Goal: Task Accomplishment & Management: Complete application form

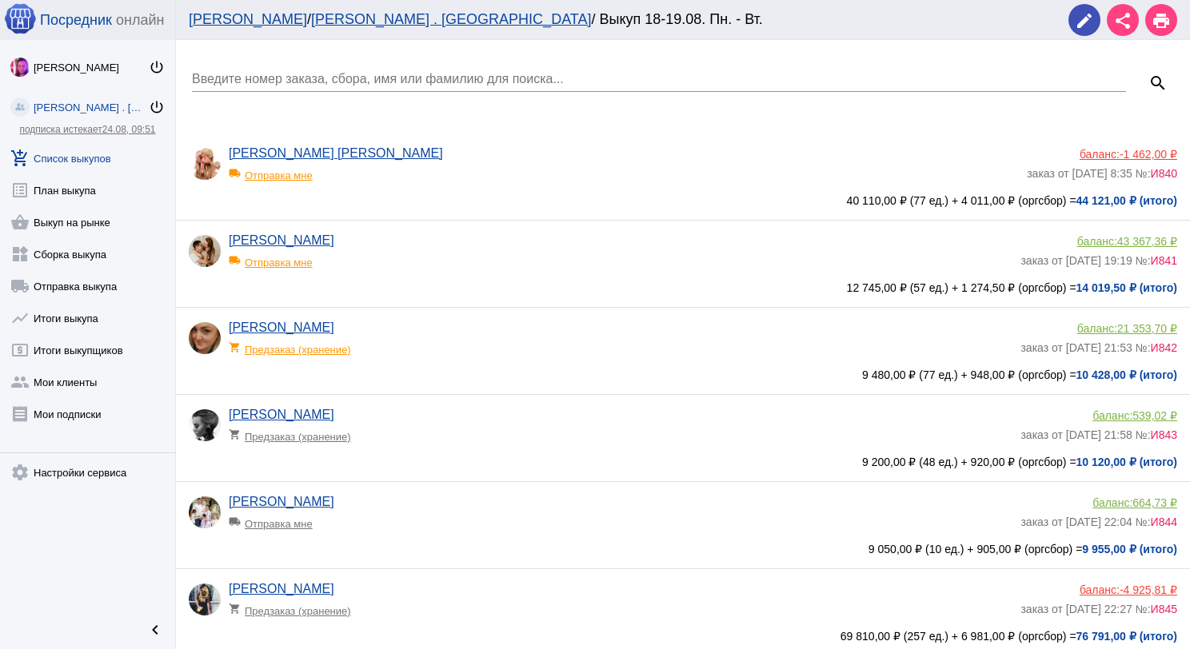
click at [85, 162] on link "add_shopping_cart Список выкупов" at bounding box center [87, 155] width 175 height 32
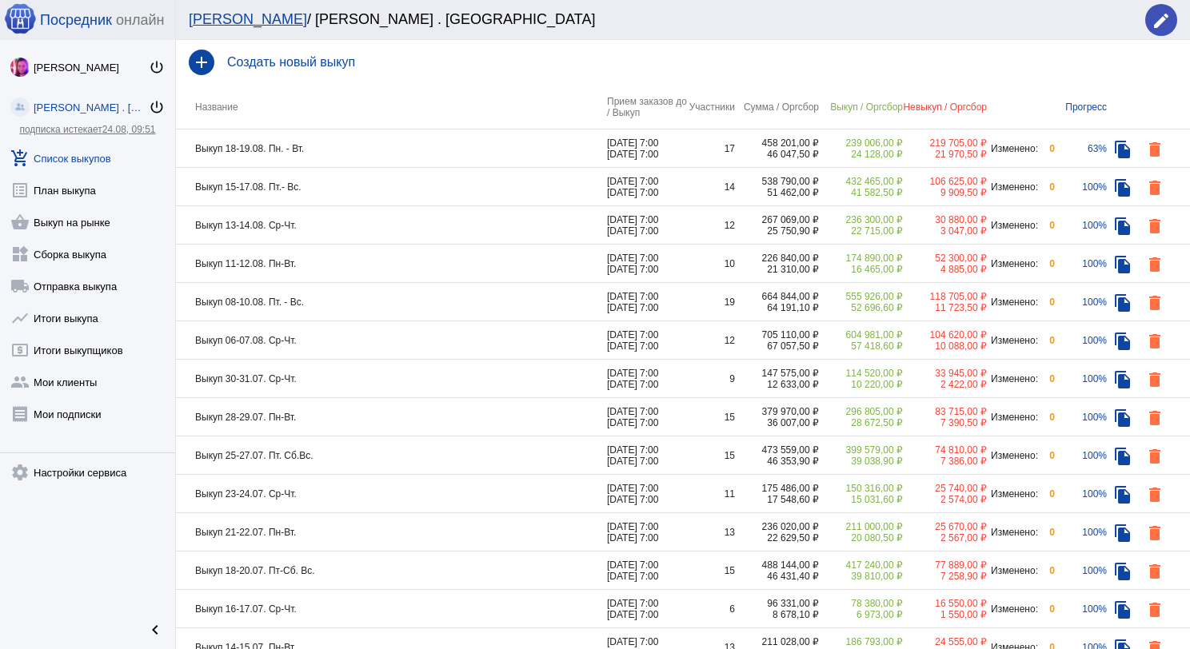
click at [246, 70] on div "add Создать новый выкуп" at bounding box center [683, 62] width 1014 height 45
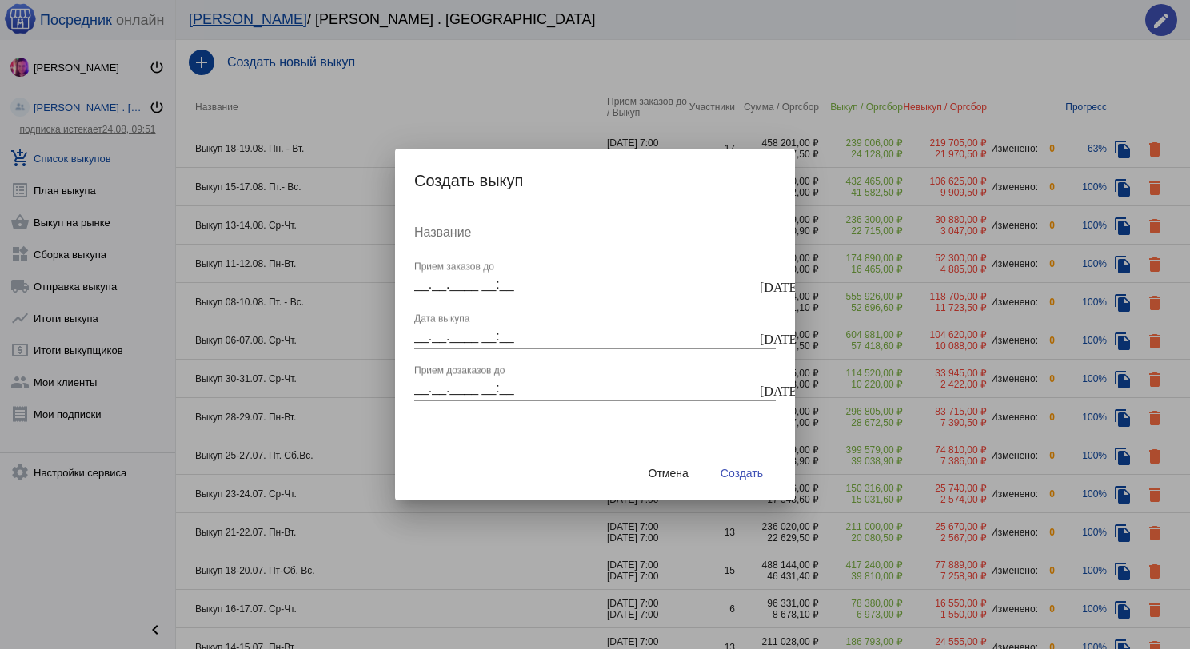
click at [504, 223] on div "Название" at bounding box center [594, 228] width 361 height 36
type input "Выкуп 20-21.08.2025 Вт.-Ср."
click at [515, 274] on div "__.__.____ __:__ Прием заказов до" at bounding box center [585, 279] width 342 height 36
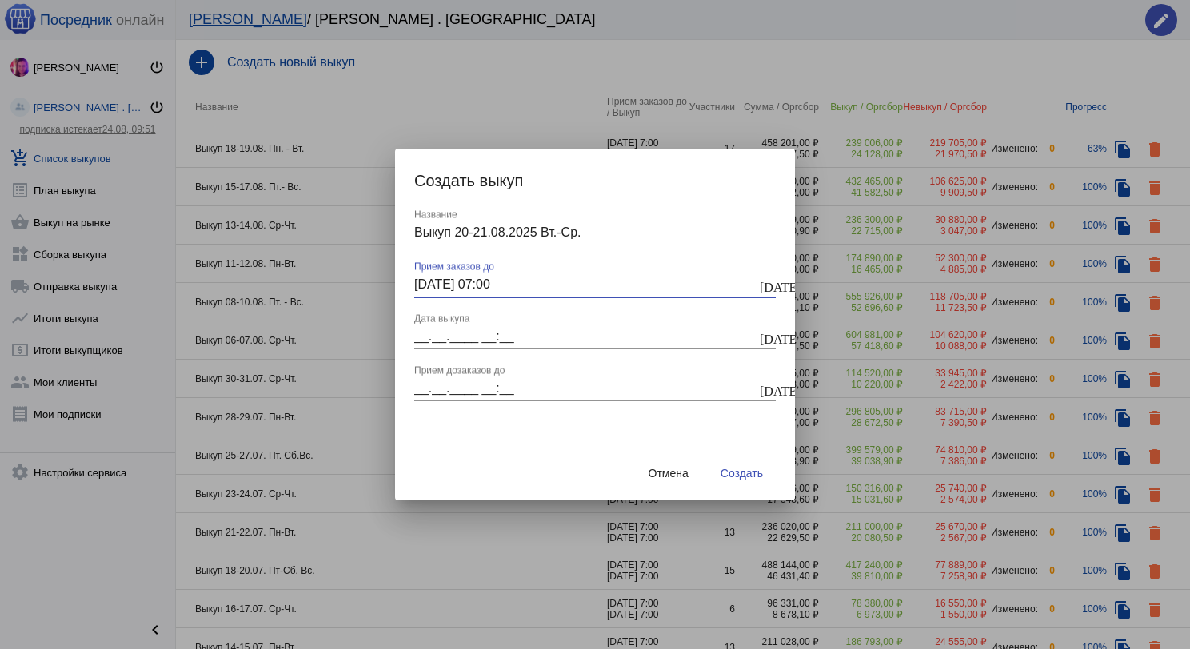
type input "[DATE] 07:00"
click at [494, 333] on input "__.__.____ __:__" at bounding box center [585, 336] width 342 height 14
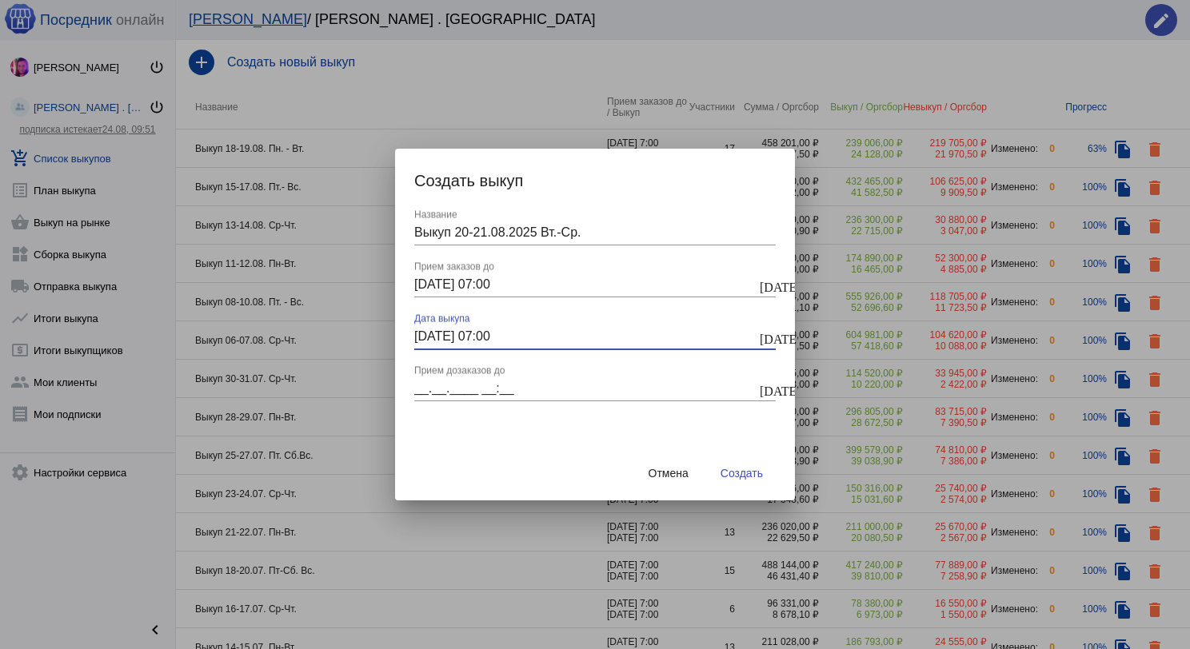
type input "[DATE] 07:00"
click at [493, 378] on div "__.__.____ __:__ Прием дозаказов до" at bounding box center [585, 383] width 342 height 36
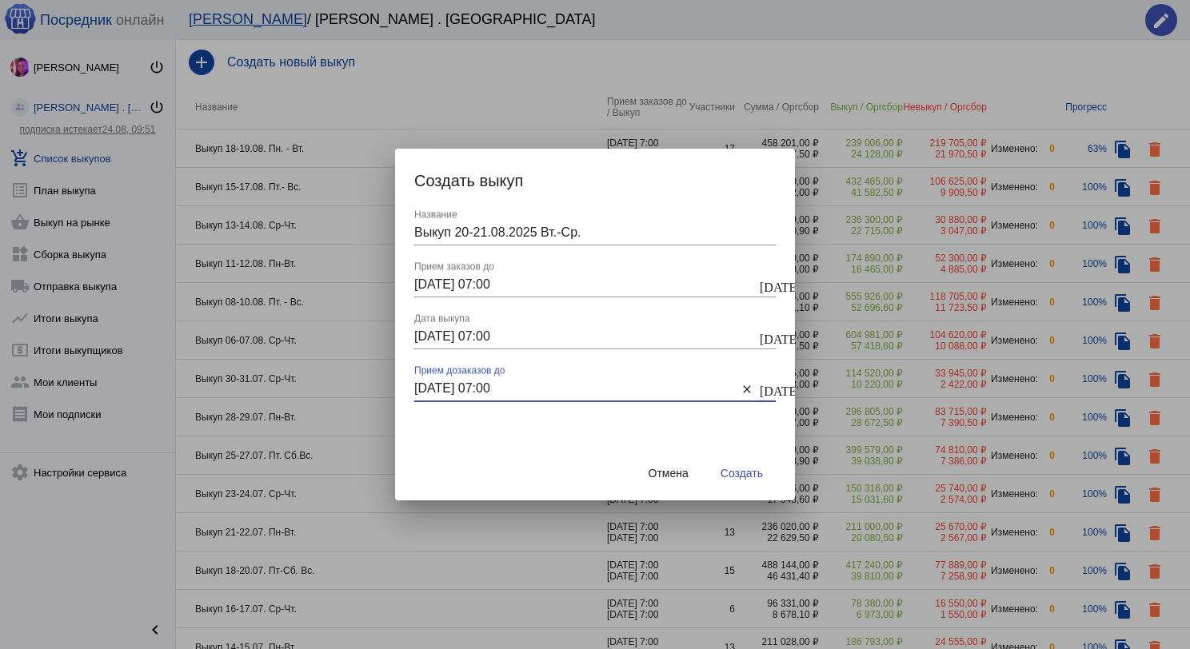
type input "[DATE] 07:00"
click at [728, 483] on button "Создать" at bounding box center [742, 473] width 68 height 29
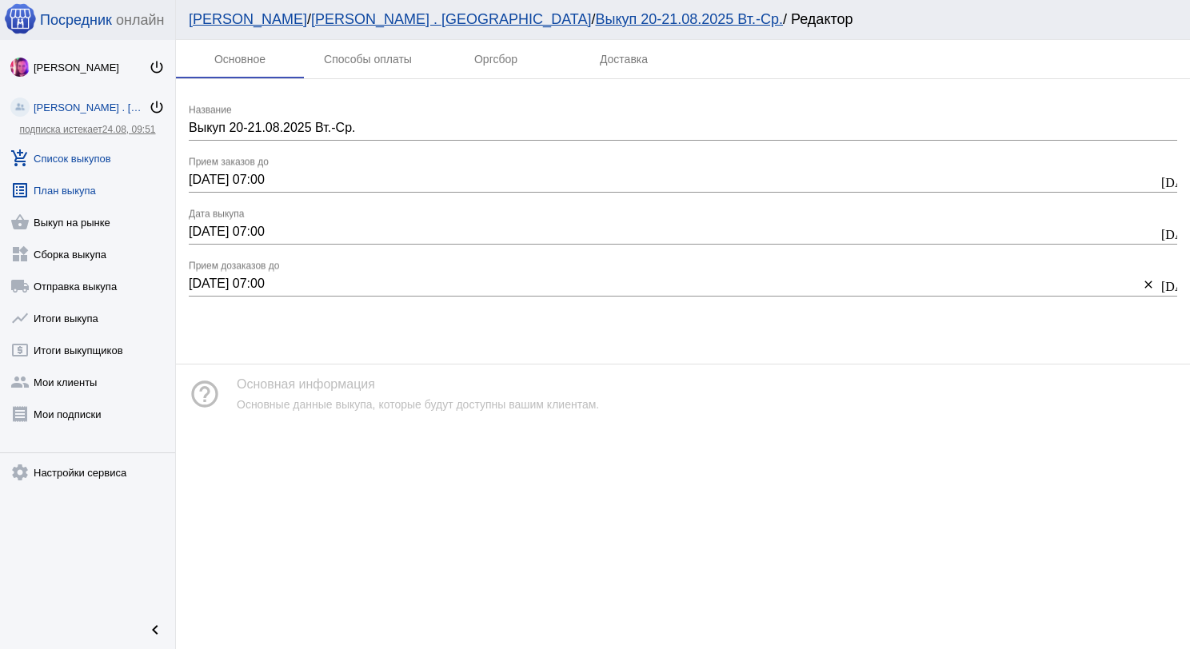
click at [67, 174] on link "list_alt План выкупа" at bounding box center [87, 187] width 175 height 32
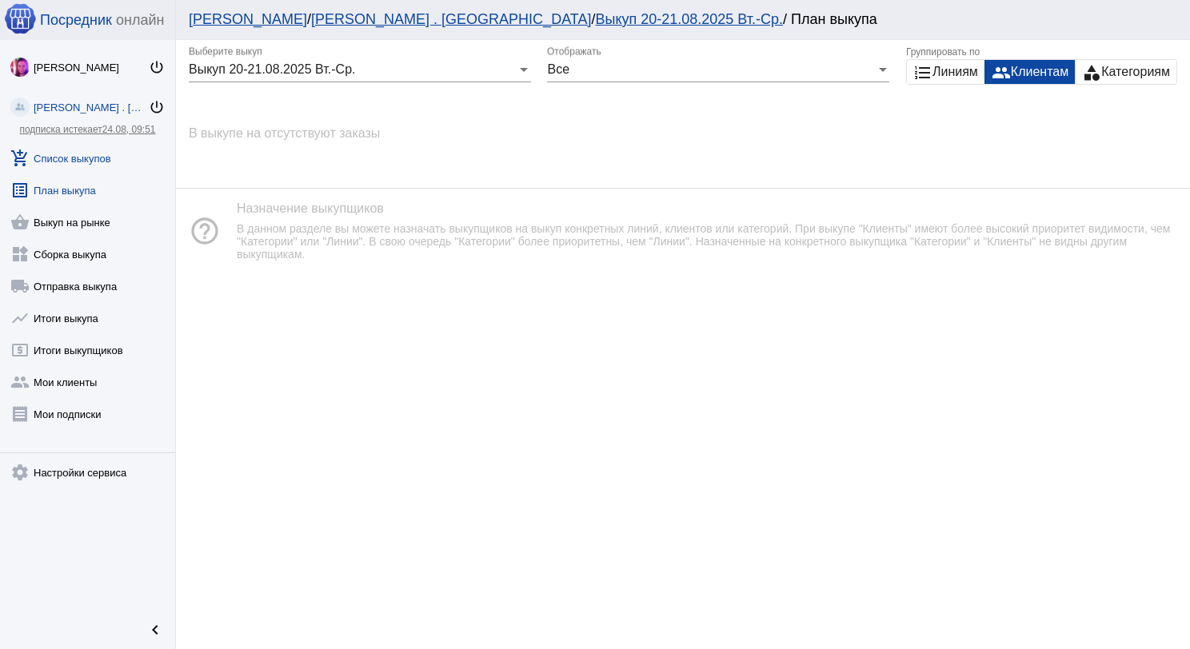
click at [93, 162] on link "add_shopping_cart Список выкупов" at bounding box center [87, 155] width 175 height 32
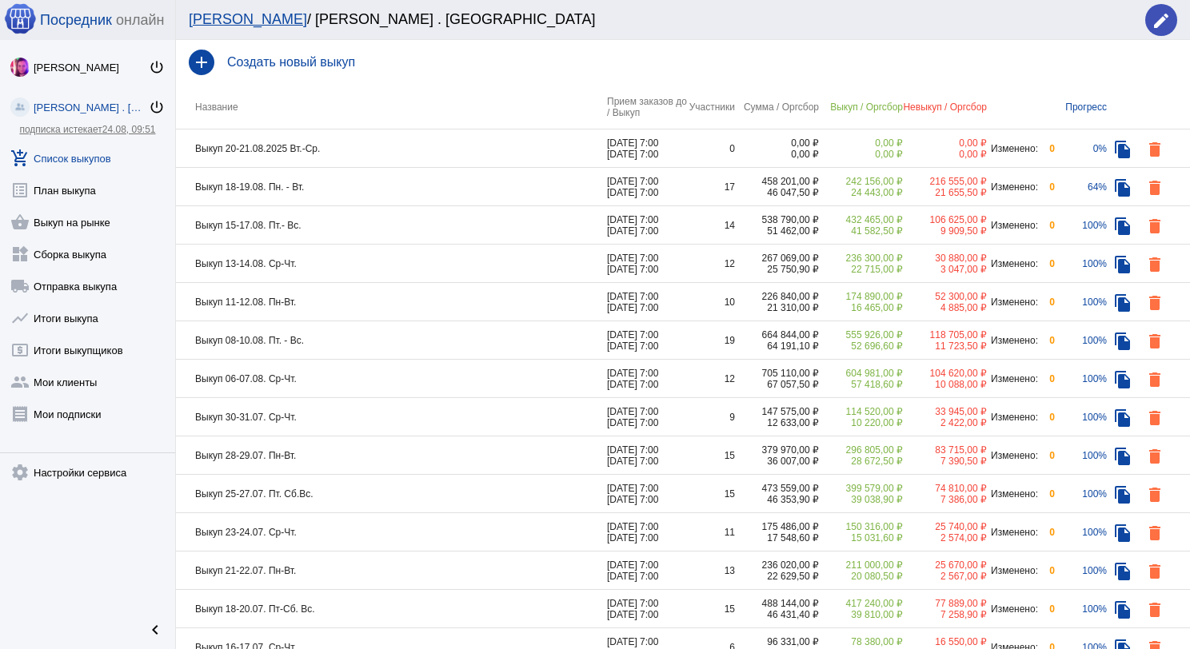
click at [363, 193] on td "Выкуп 18-19.08. Пн. - Вт." at bounding box center [391, 187] width 431 height 38
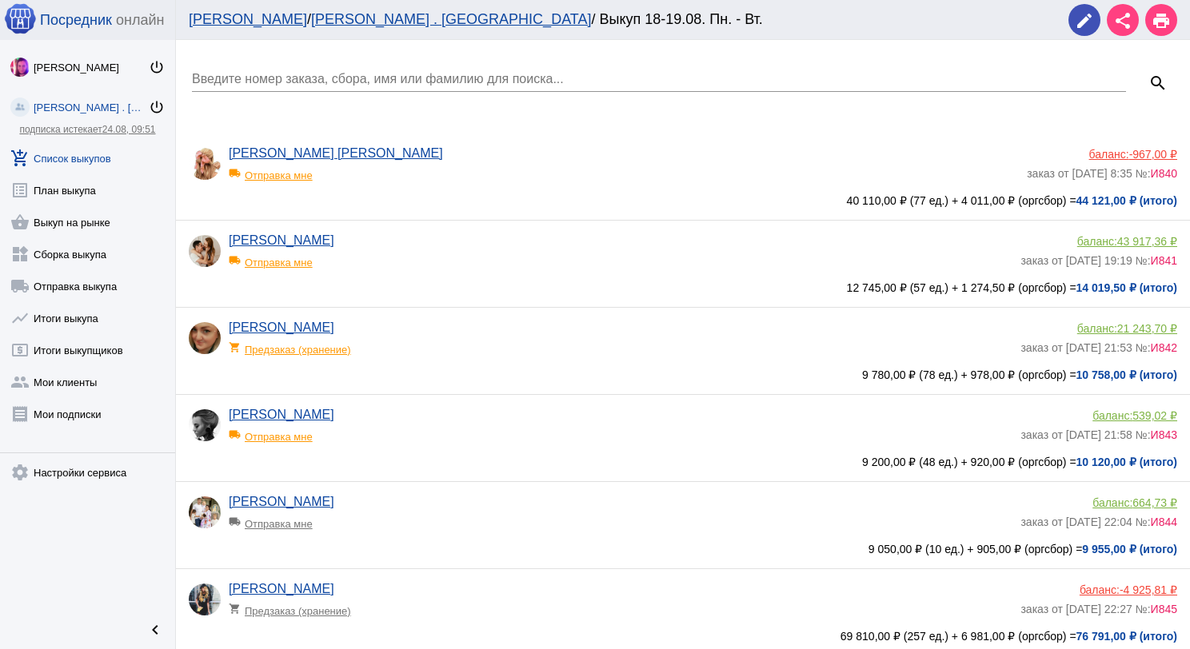
click at [1129, 154] on span "-967,00 ₽" at bounding box center [1153, 154] width 48 height 13
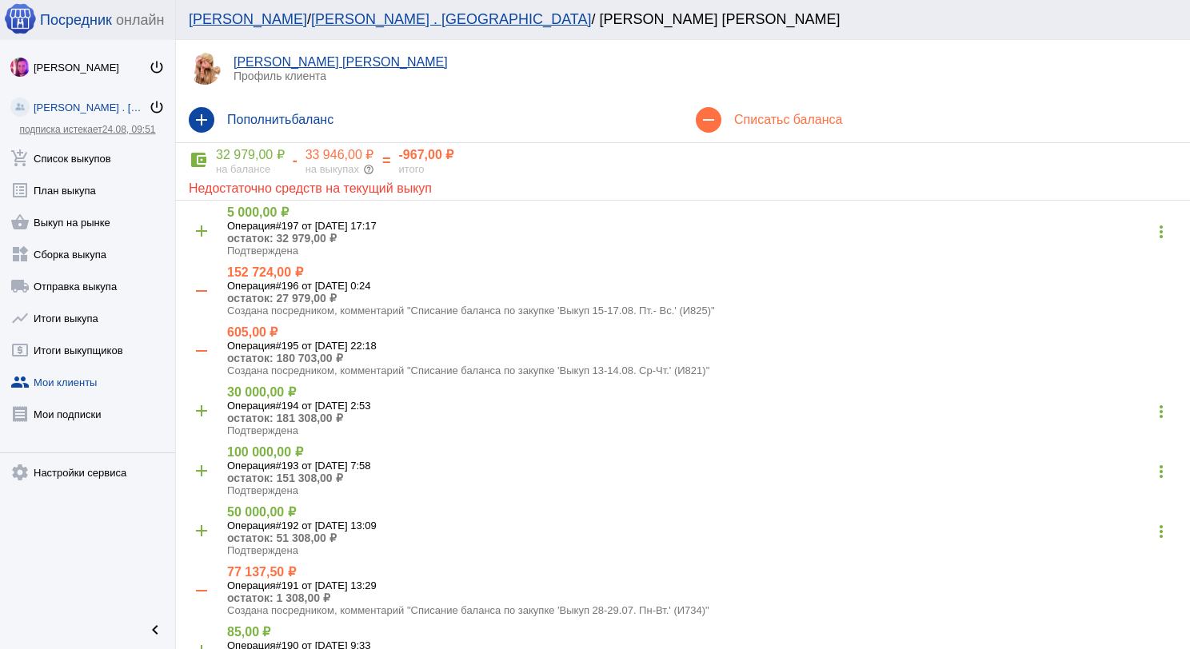
click at [752, 118] on h4 "Списать с баланса" at bounding box center [955, 120] width 443 height 14
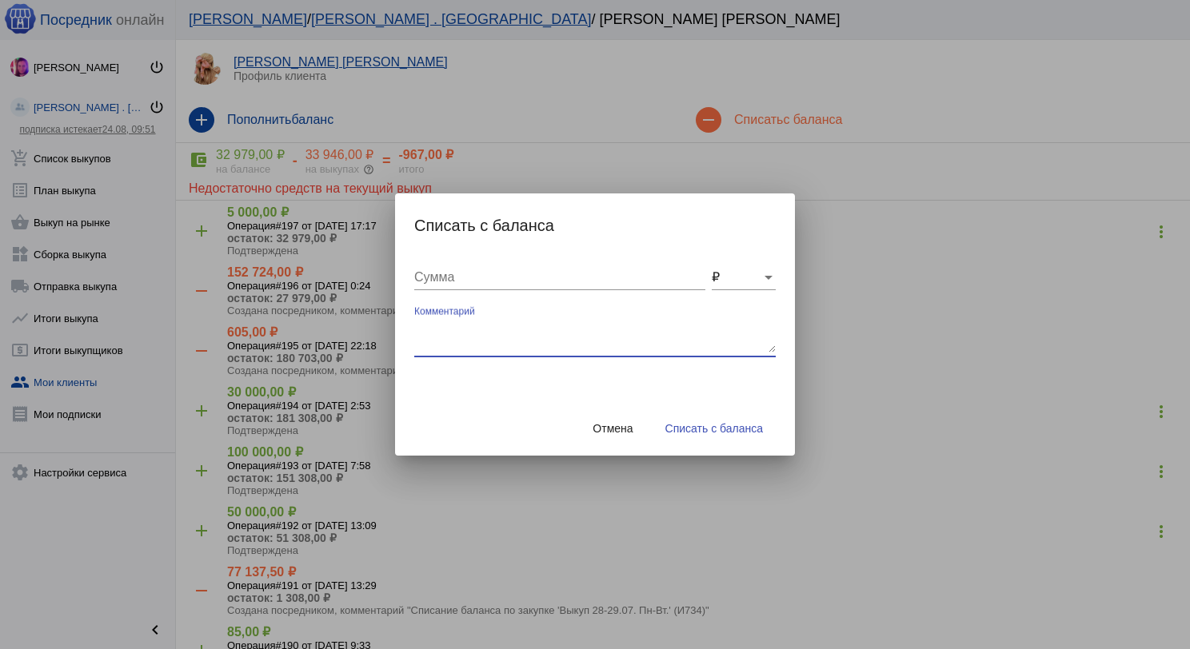
click at [501, 328] on textarea "Комментарий" at bounding box center [594, 337] width 361 height 32
type textarea "300 (2 огромных БМ) + 120 бм + 600 грузчик, отправка выкупа [DATE]"
click at [513, 283] on input "Сумма" at bounding box center [559, 277] width 291 height 14
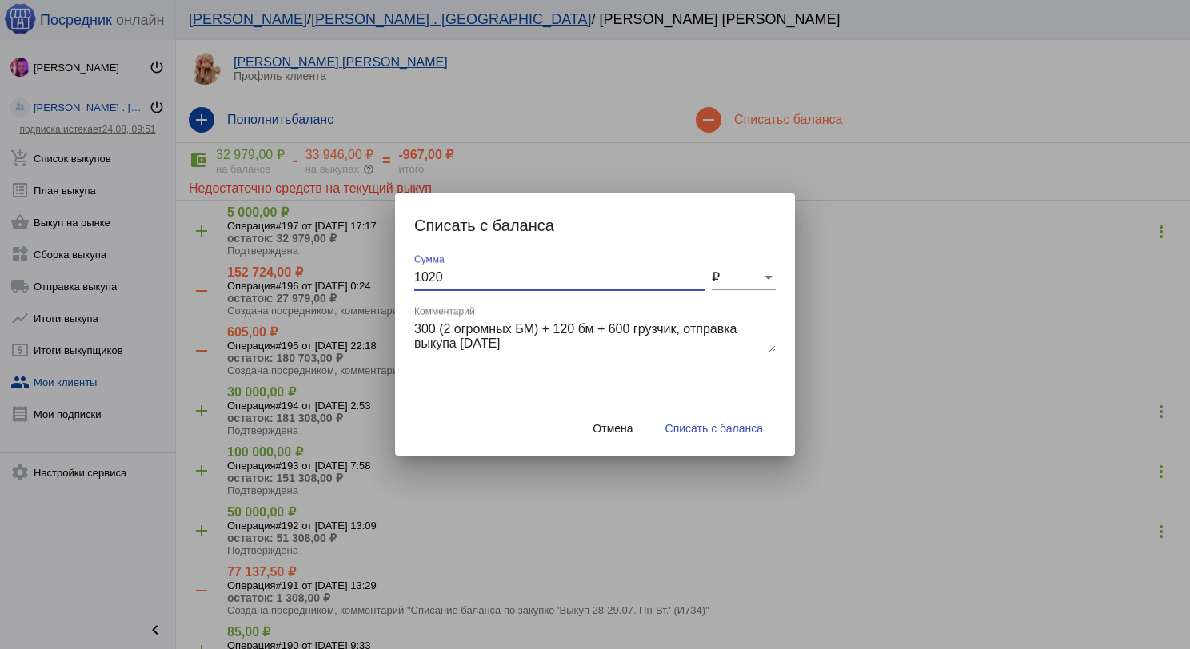
type input "1020"
click at [684, 425] on span "Списать с баланса" at bounding box center [714, 428] width 98 height 13
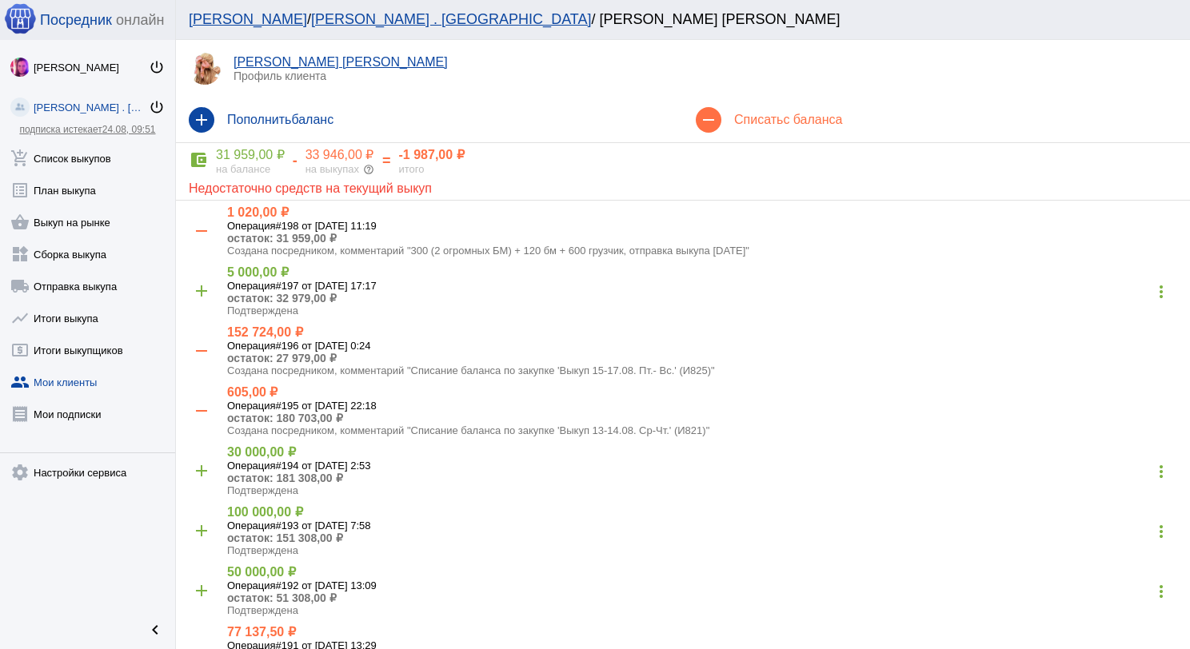
click at [308, 164] on div "на выкупах help_outline" at bounding box center [339, 169] width 69 height 12
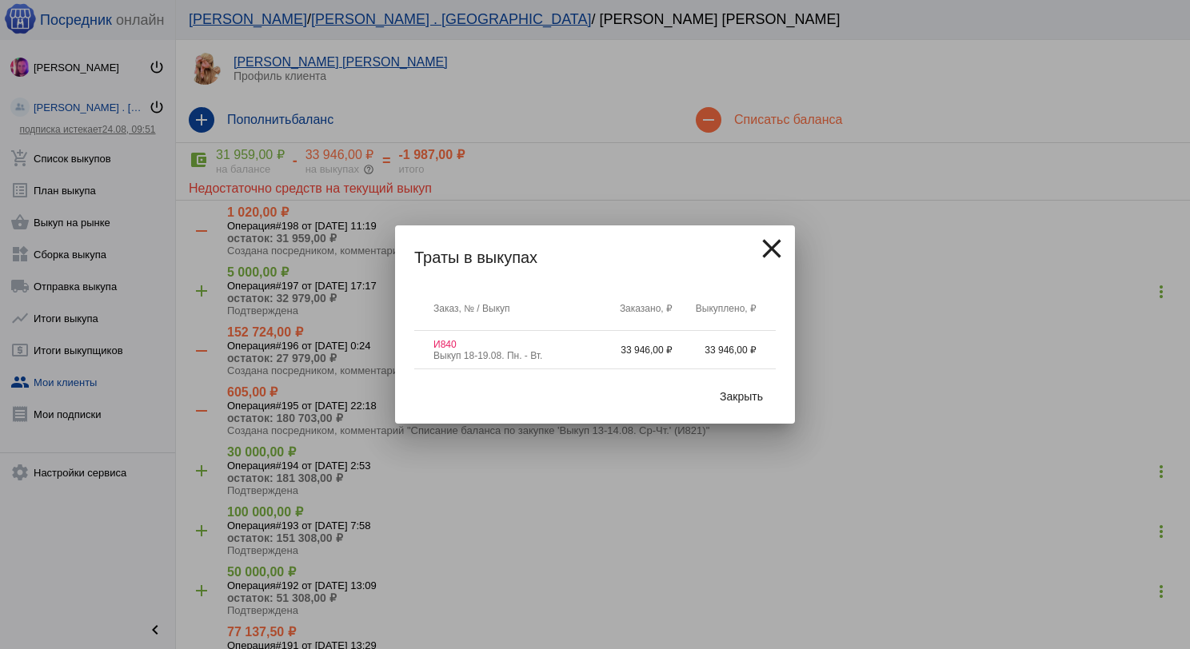
click at [730, 397] on span "Закрыть" at bounding box center [741, 396] width 43 height 13
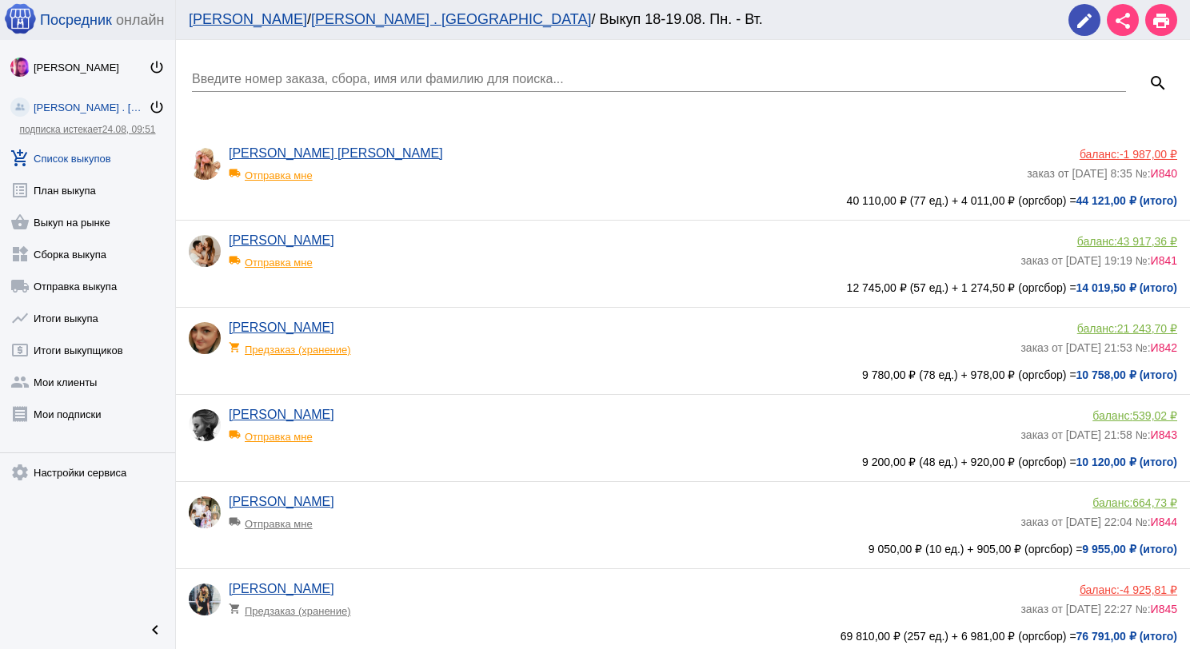
click at [265, 84] on input "Введите номер заказа, сбора, имя или фамилию для поиска..." at bounding box center [659, 79] width 934 height 14
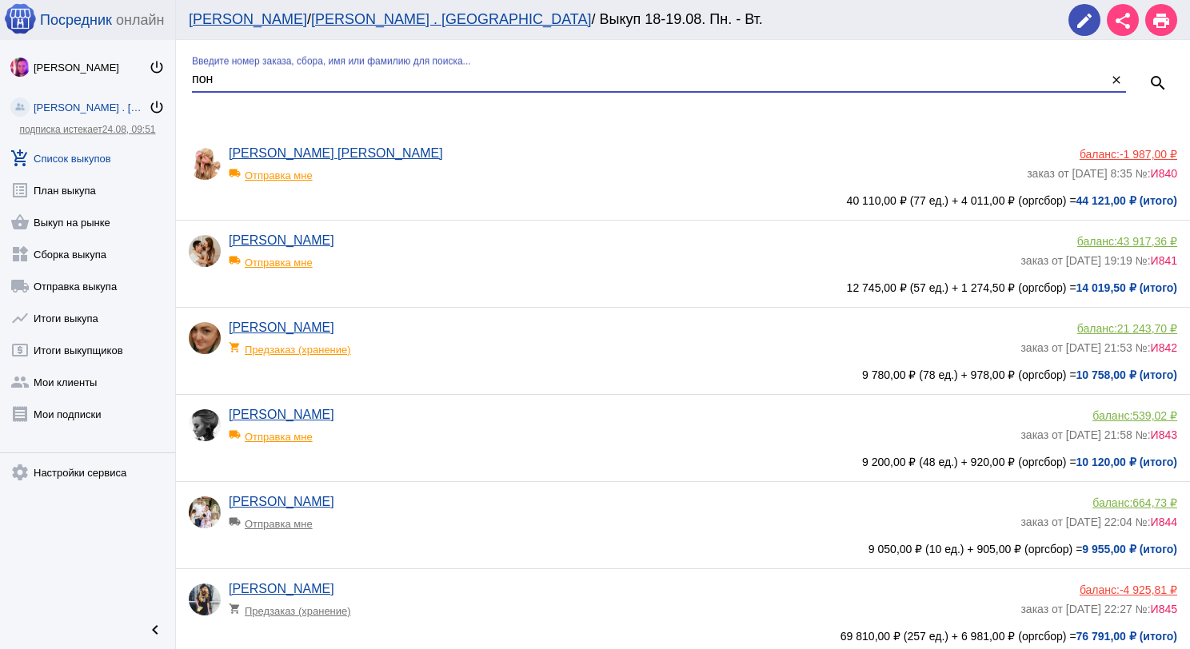
type input "пон"
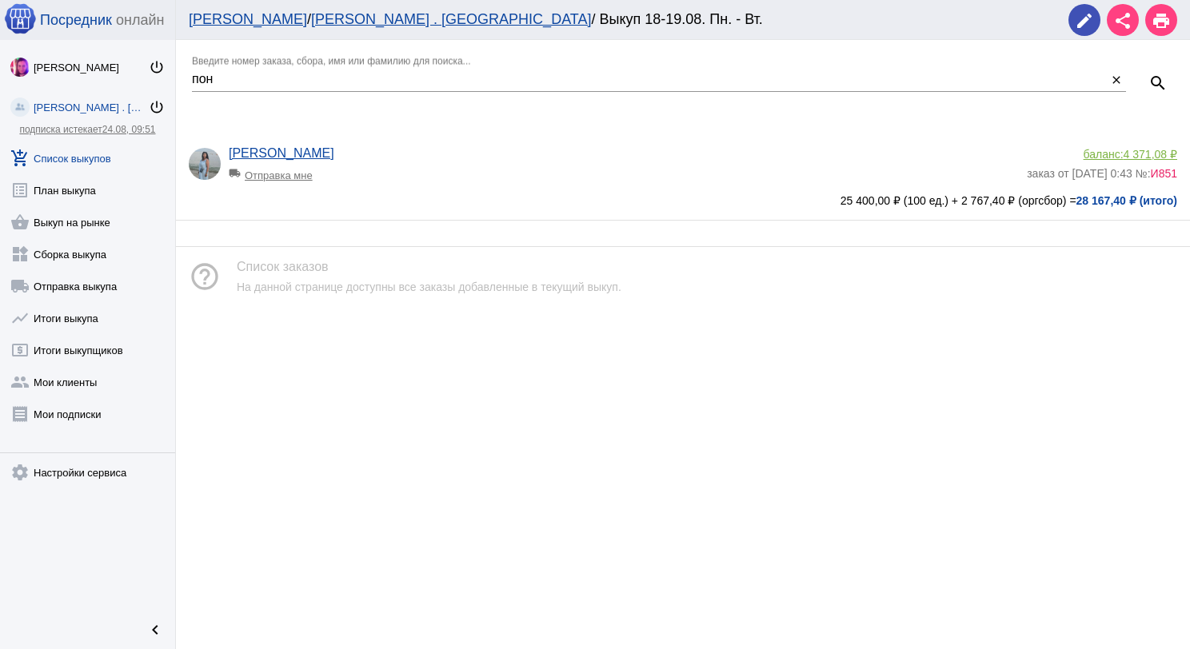
click at [1152, 154] on span "4 371,08 ₽" at bounding box center [1151, 154] width 54 height 13
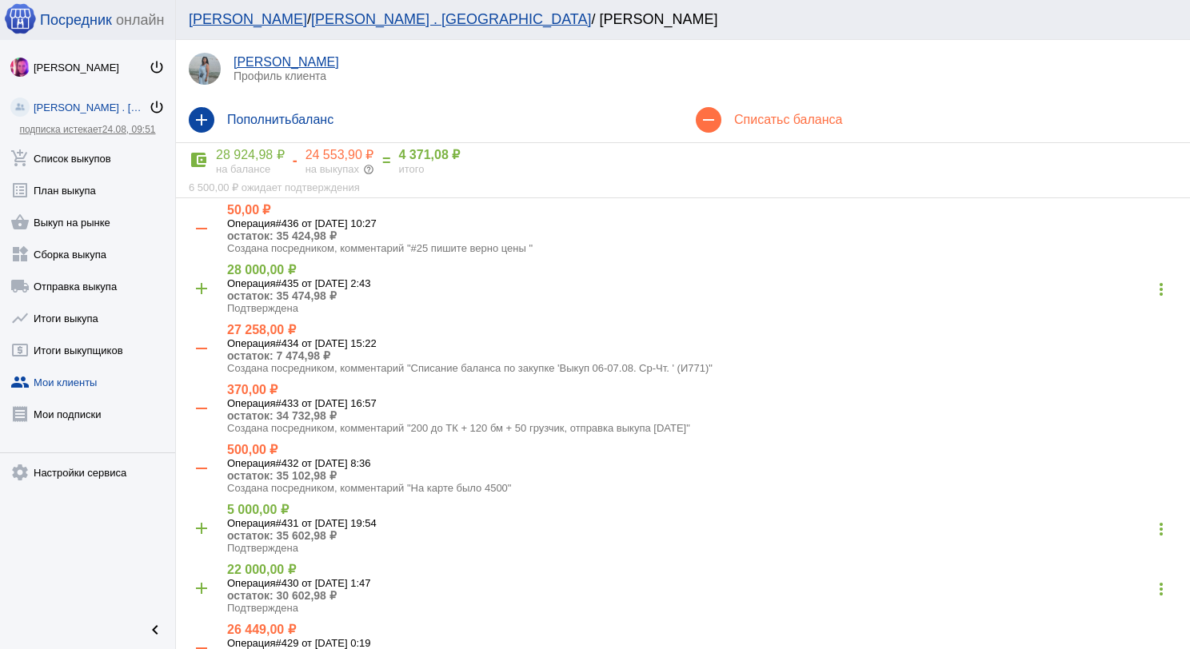
click at [783, 122] on span "с баланса" at bounding box center [812, 120] width 59 height 14
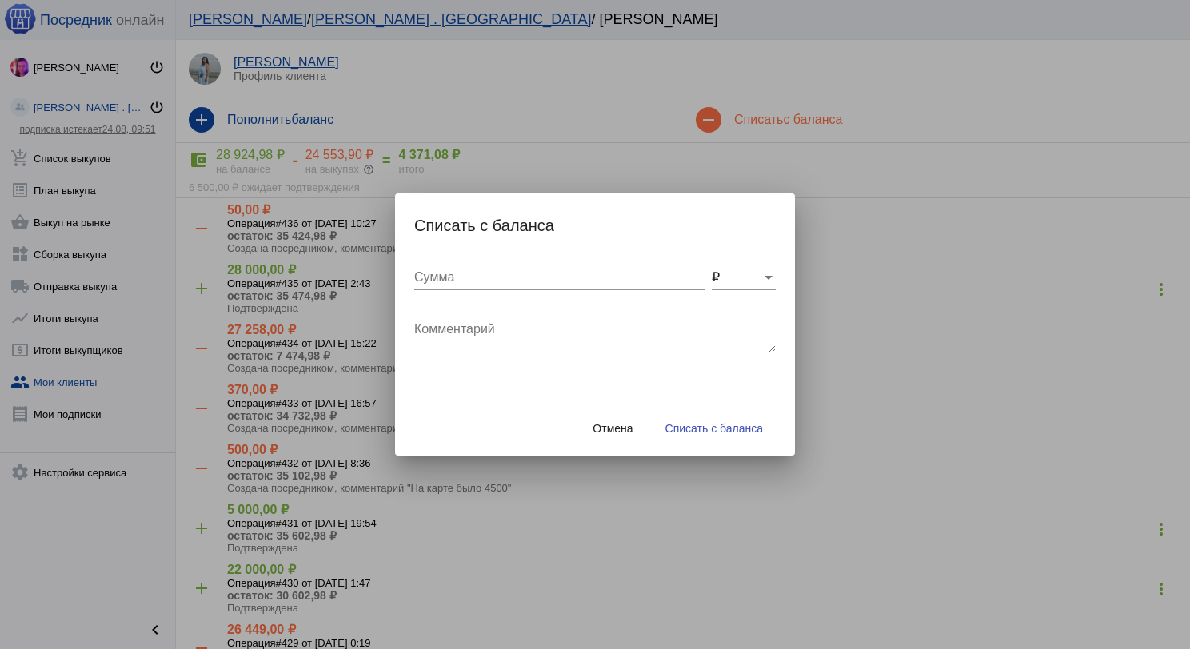
click at [489, 323] on textarea "Комментарий" at bounding box center [594, 337] width 361 height 32
type textarea "1"
click at [636, 428] on button "Отмена" at bounding box center [613, 428] width 66 height 29
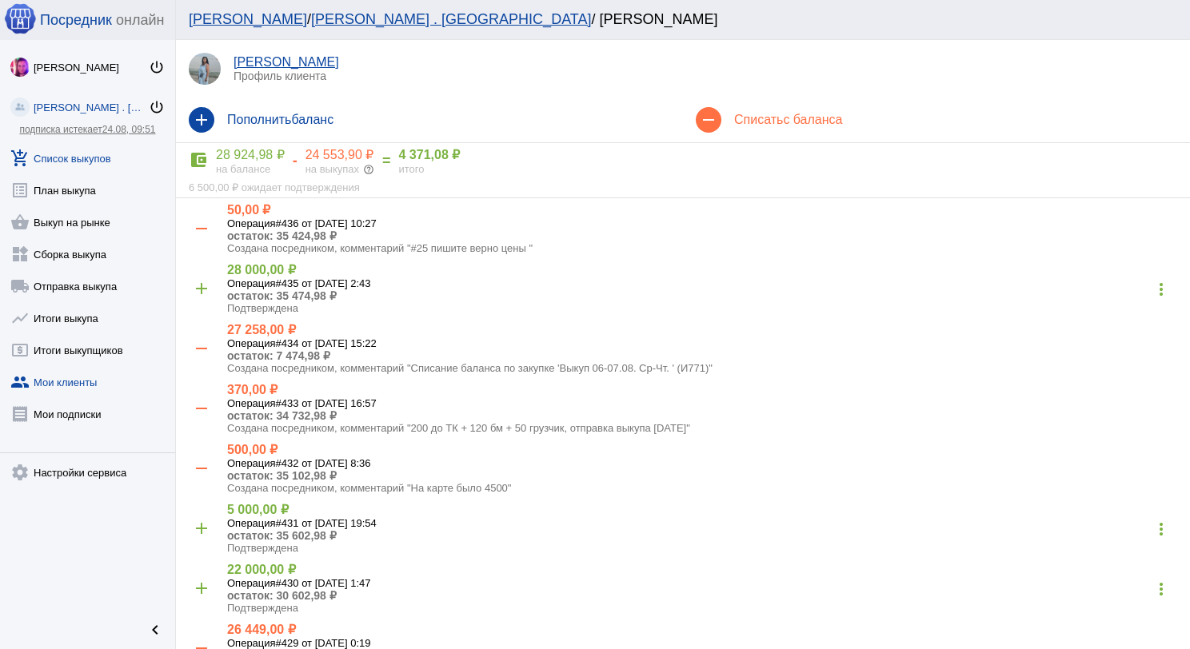
click at [78, 159] on link "add_shopping_cart Список выкупов" at bounding box center [87, 155] width 175 height 32
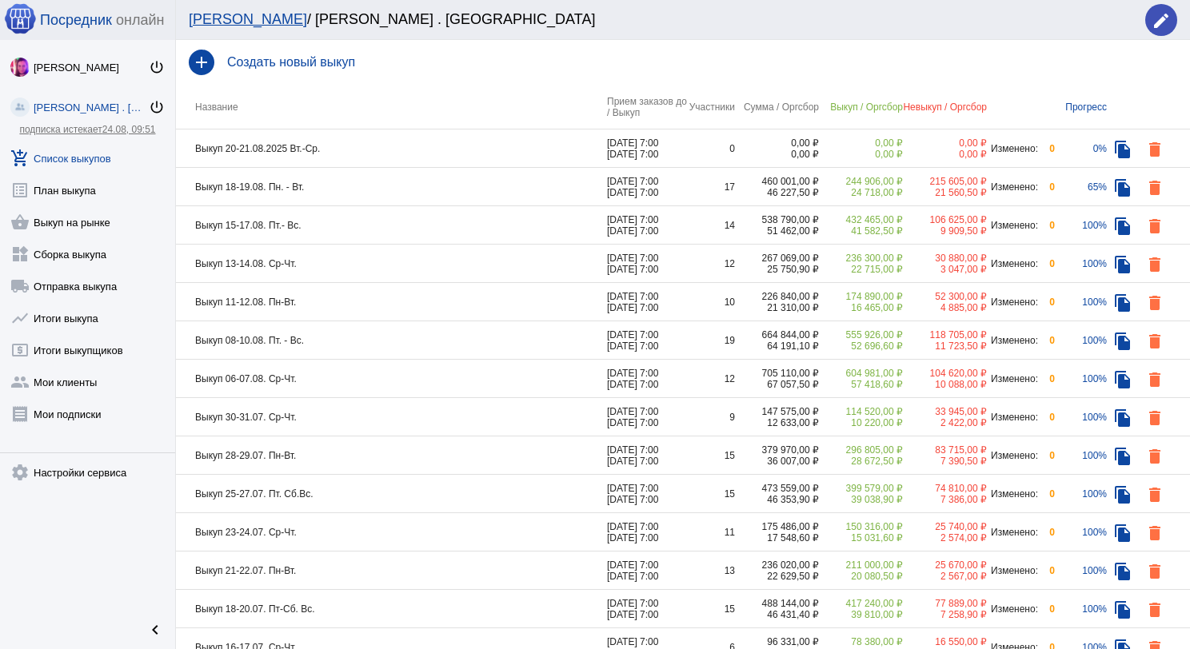
click at [371, 192] on td "Выкуп 18-19.08. Пн. - Вт." at bounding box center [391, 187] width 431 height 38
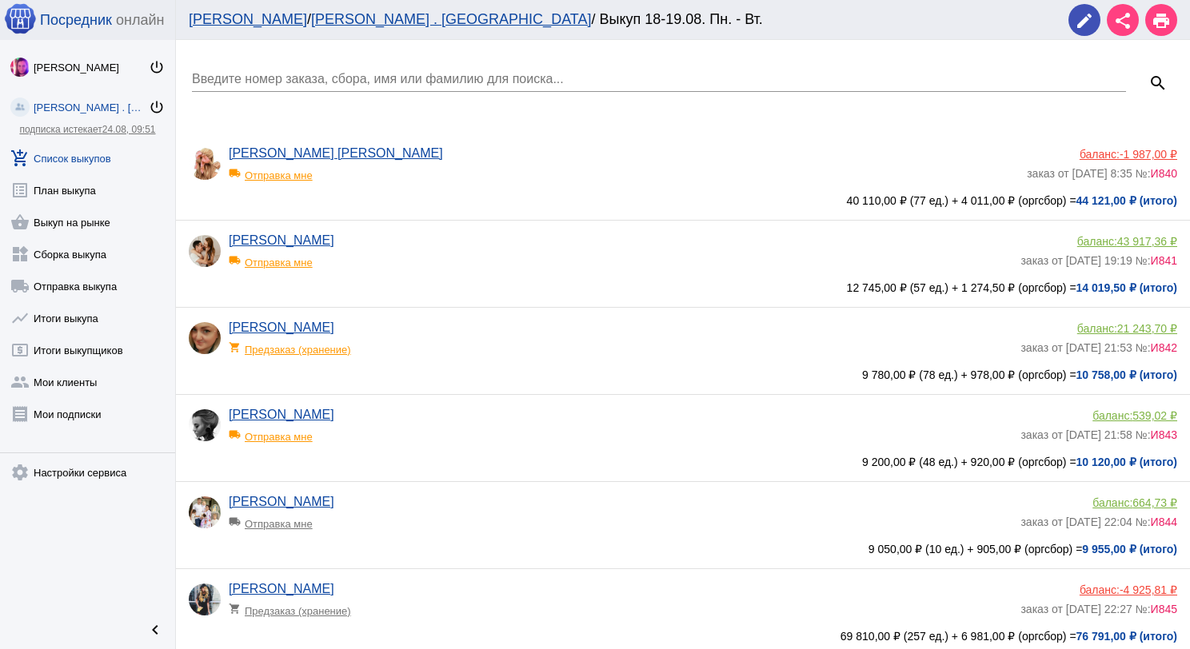
drag, startPoint x: 389, startPoint y: 80, endPoint x: 401, endPoint y: 75, distance: 12.2
click at [389, 78] on input "Введите номер заказа, сбора, имя или фамилию для поиска..." at bounding box center [659, 79] width 934 height 14
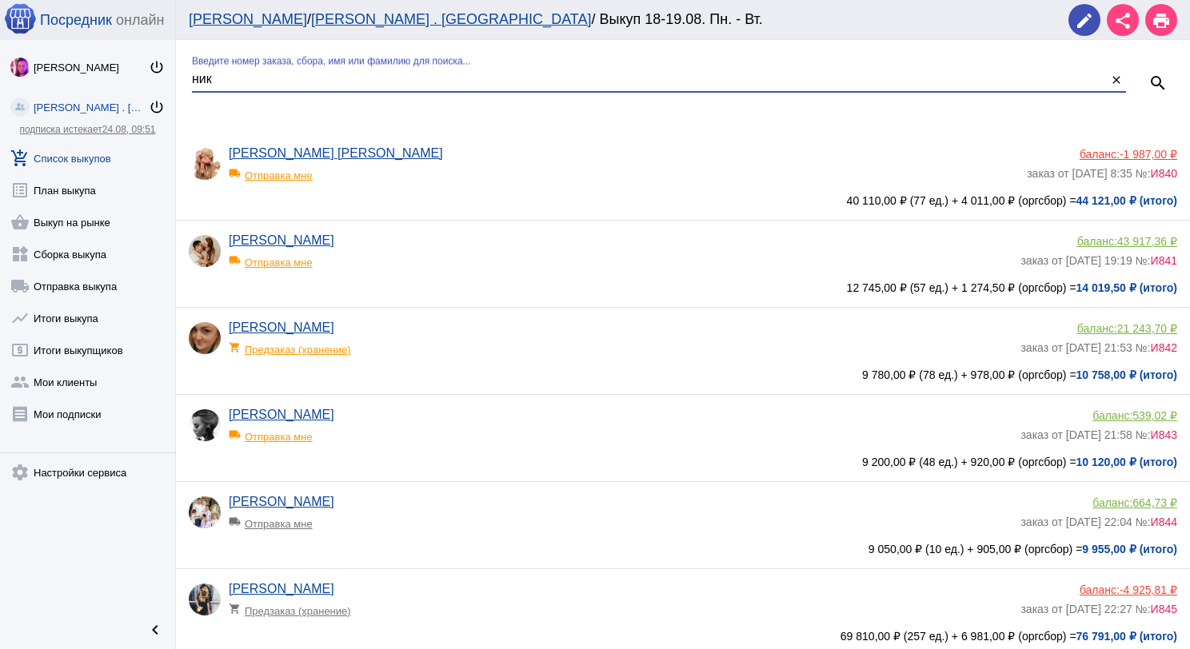
type input "ник"
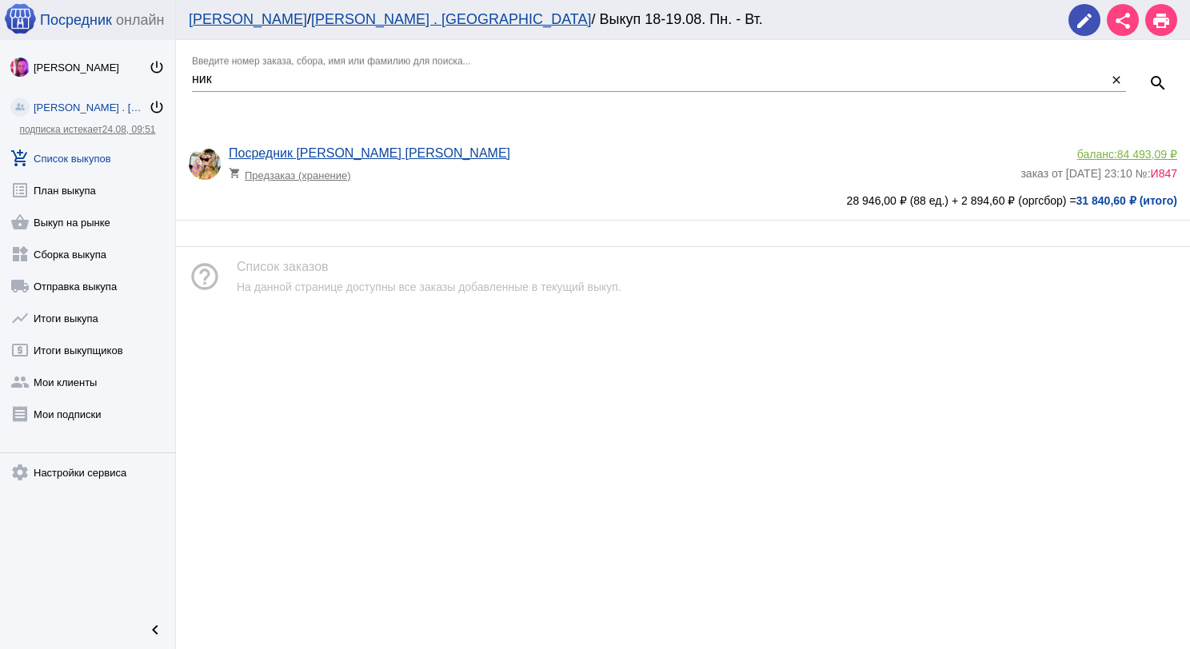
click at [74, 149] on link "add_shopping_cart Список выкупов" at bounding box center [87, 155] width 175 height 32
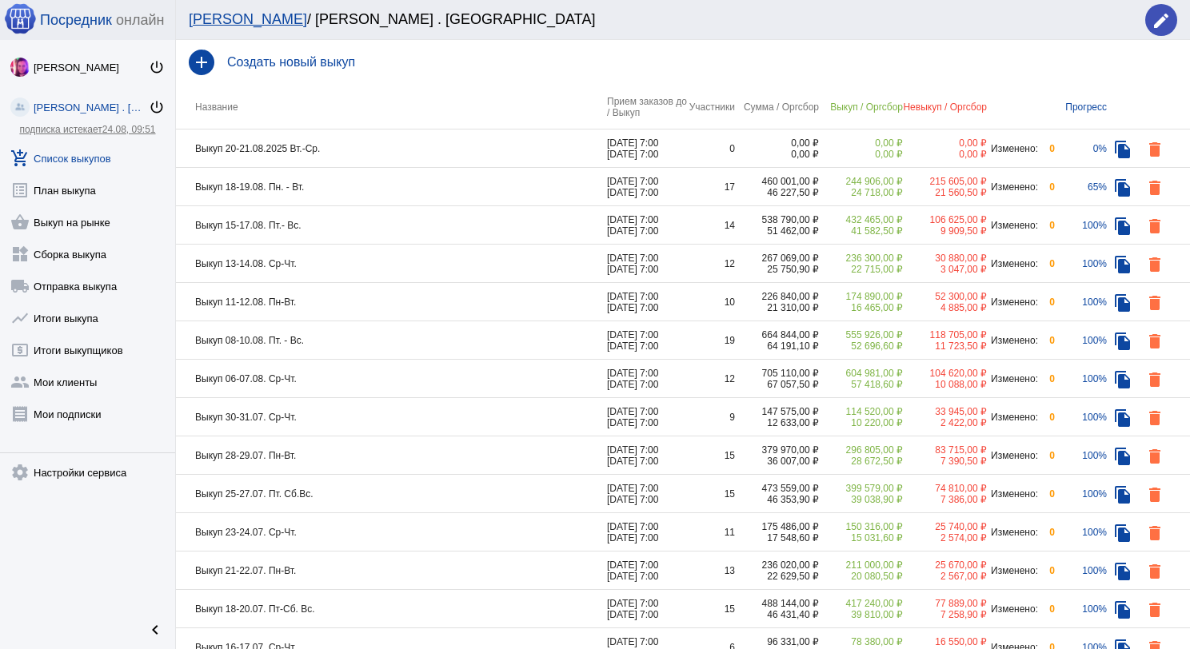
click at [369, 198] on td "Выкуп 18-19.08. Пн. - Вт." at bounding box center [391, 187] width 431 height 38
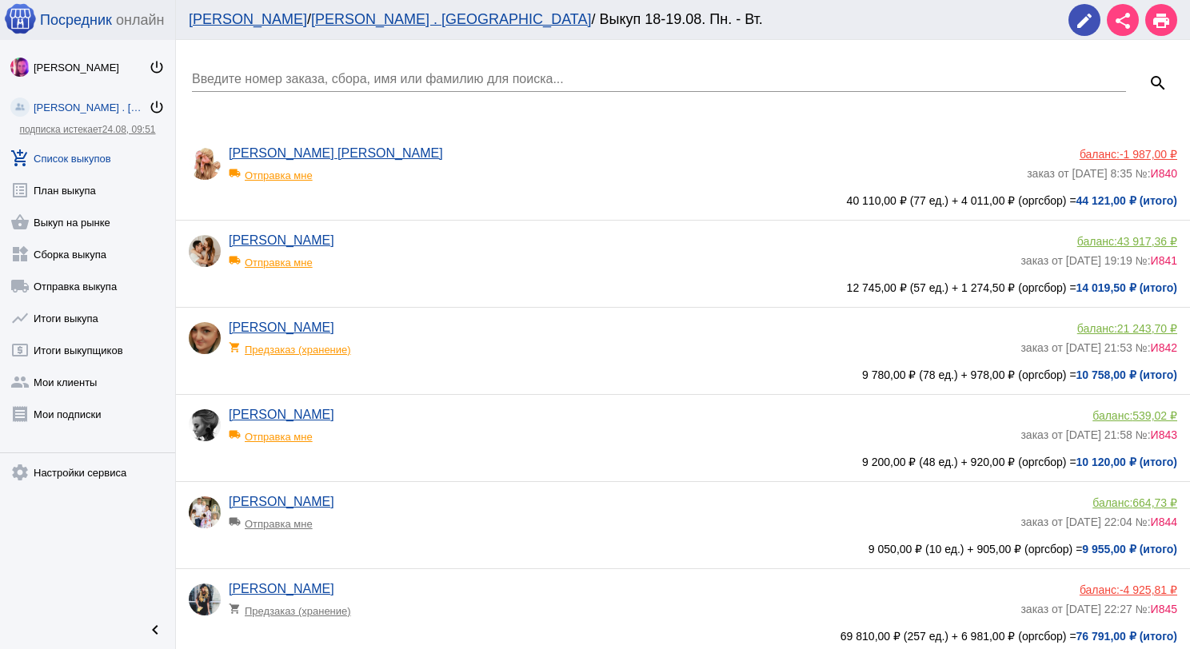
click at [380, 85] on input "Введите номер заказа, сбора, имя или фамилию для поиска..." at bounding box center [659, 79] width 934 height 14
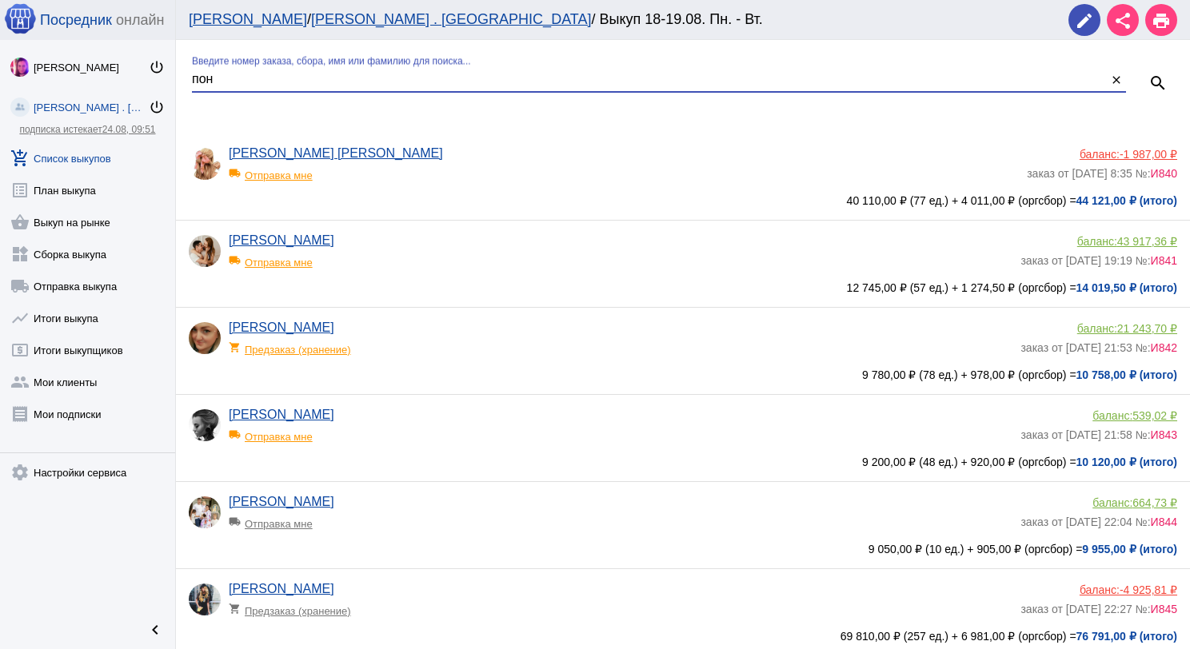
type input "пон"
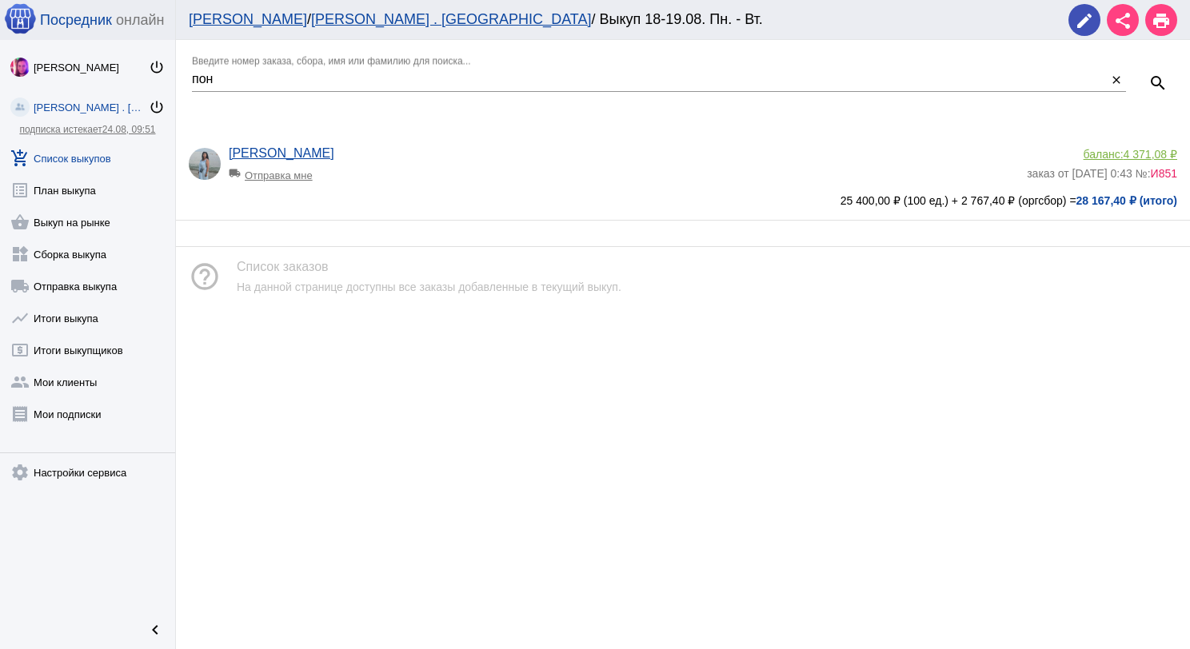
click at [1128, 155] on span "4 371,08 ₽" at bounding box center [1151, 154] width 54 height 13
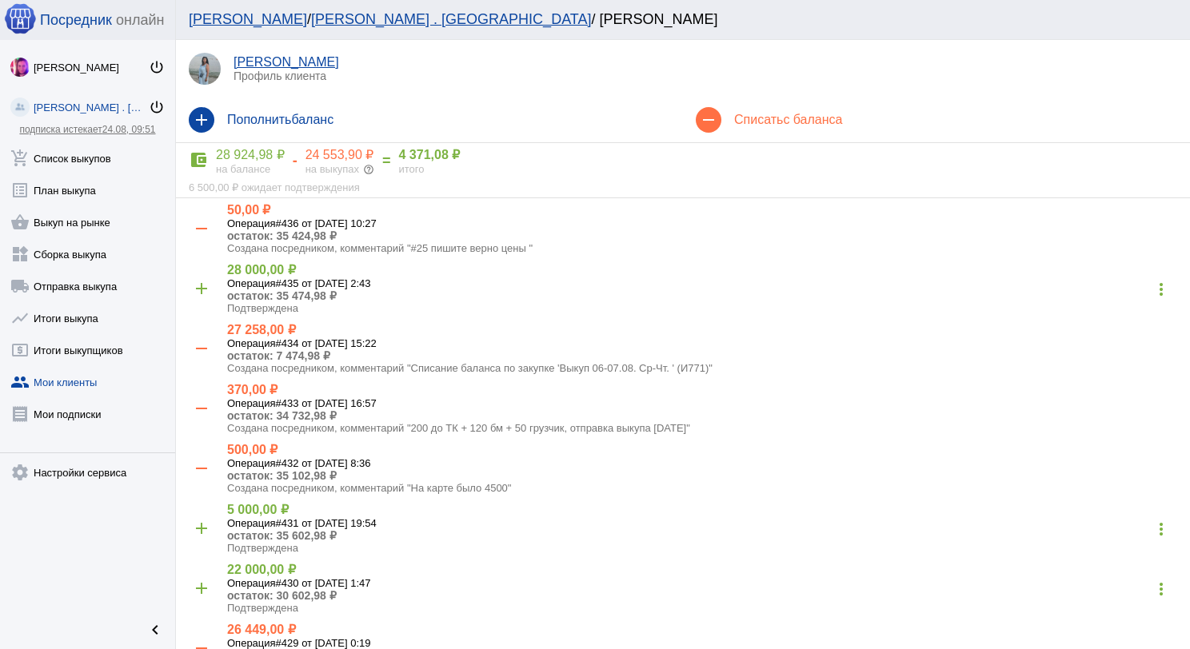
click at [771, 114] on h4 "Списать с баланса" at bounding box center [955, 120] width 443 height 14
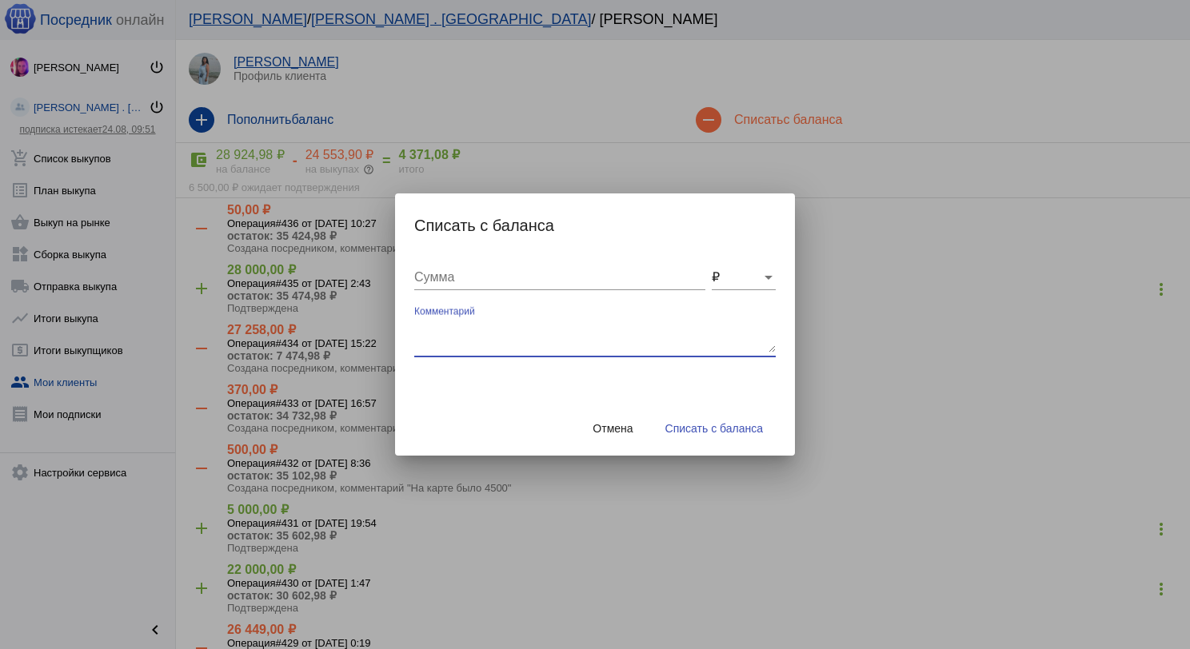
click at [484, 323] on textarea "Комментарий" at bounding box center [594, 337] width 361 height 32
type textarea "120 бм + 200 грузчик, отправка выкупа [DATE]"
click at [459, 271] on input "Сумма" at bounding box center [559, 277] width 291 height 14
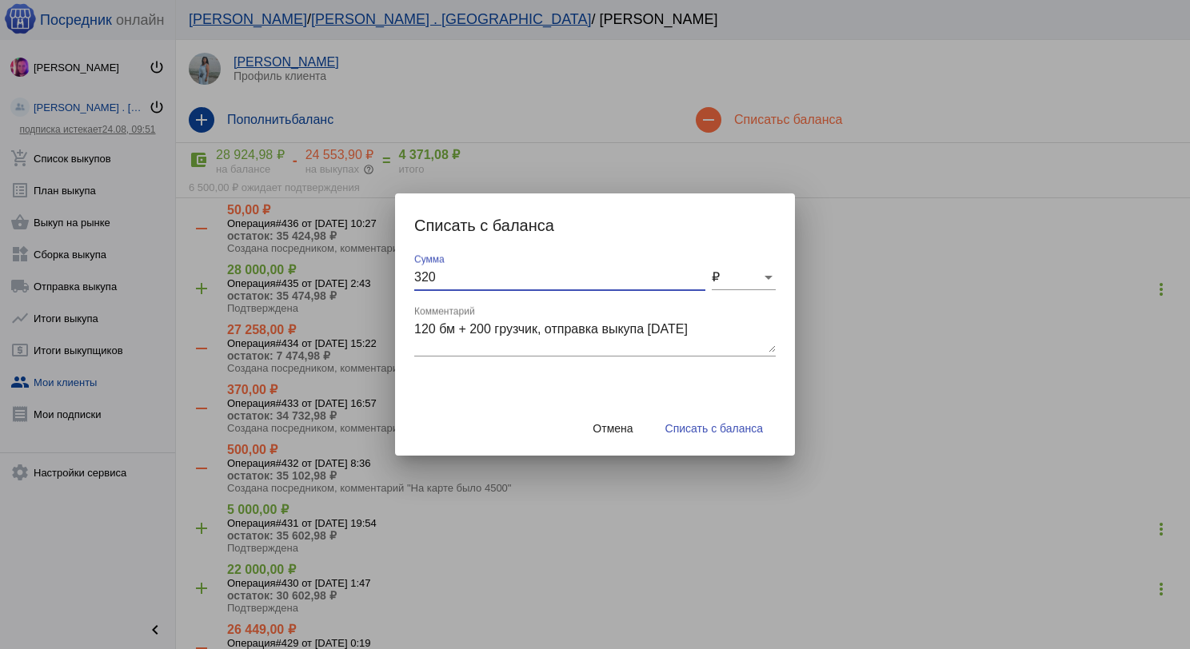
type input "320"
click at [706, 430] on span "Списать с баланса" at bounding box center [714, 428] width 98 height 13
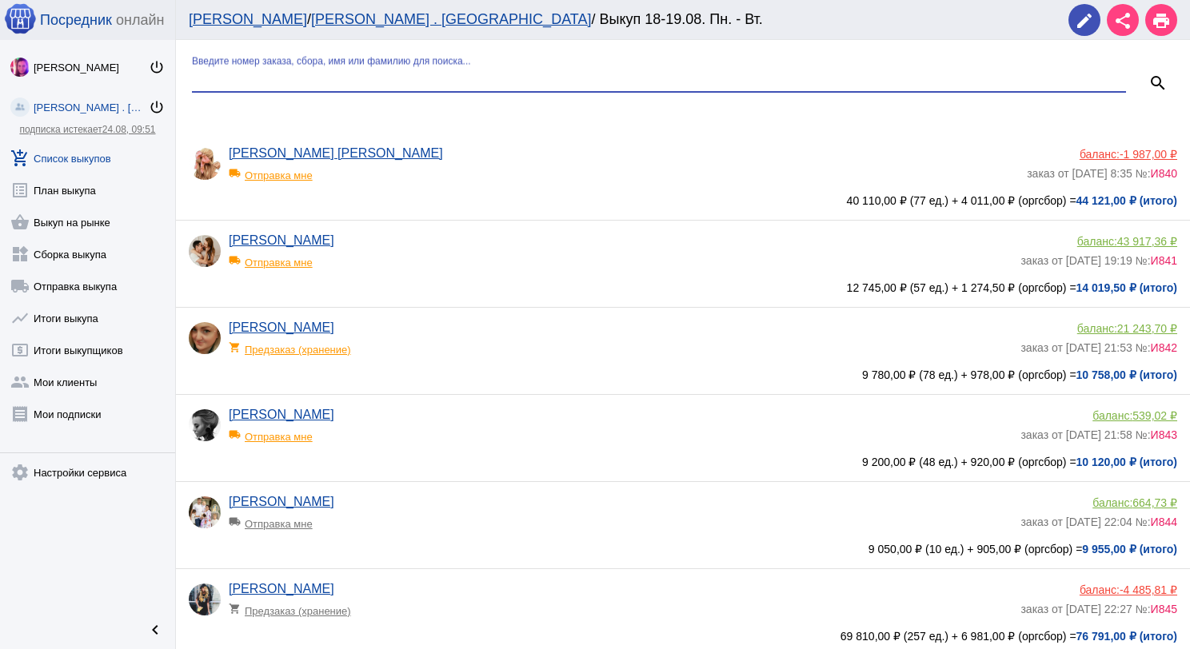
click at [323, 80] on input "Введите номер заказа, сбора, имя или фамилию для поиска..." at bounding box center [659, 79] width 934 height 14
type input "чесн"
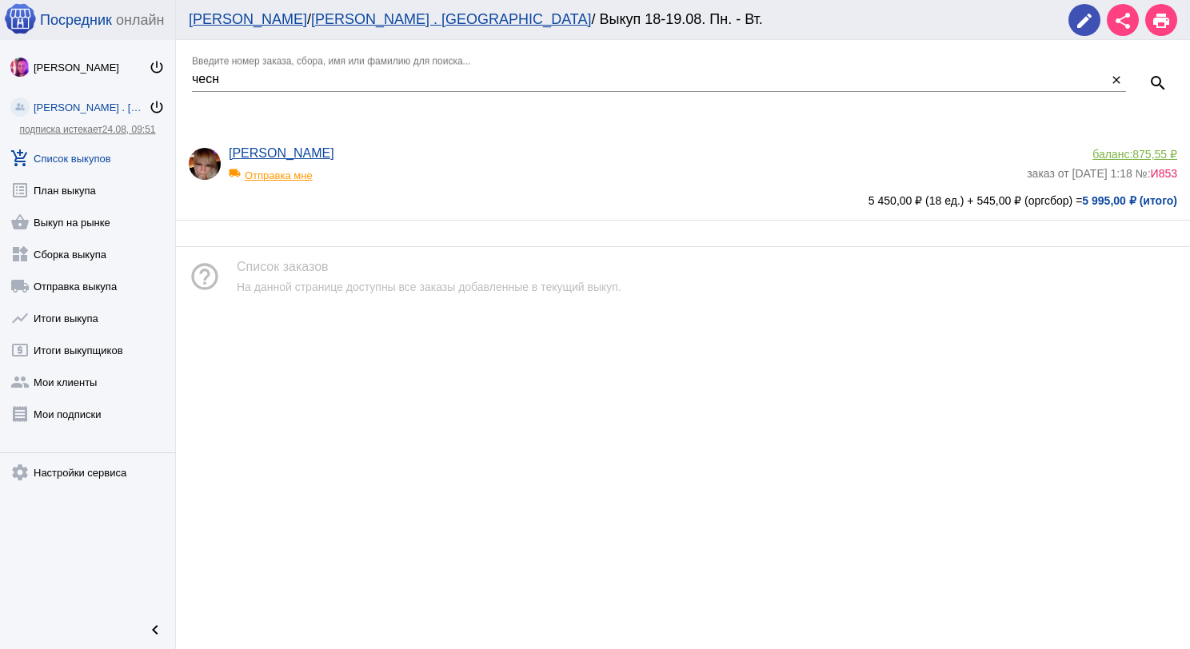
click at [1146, 149] on span "875,55 ₽" at bounding box center [1154, 154] width 45 height 13
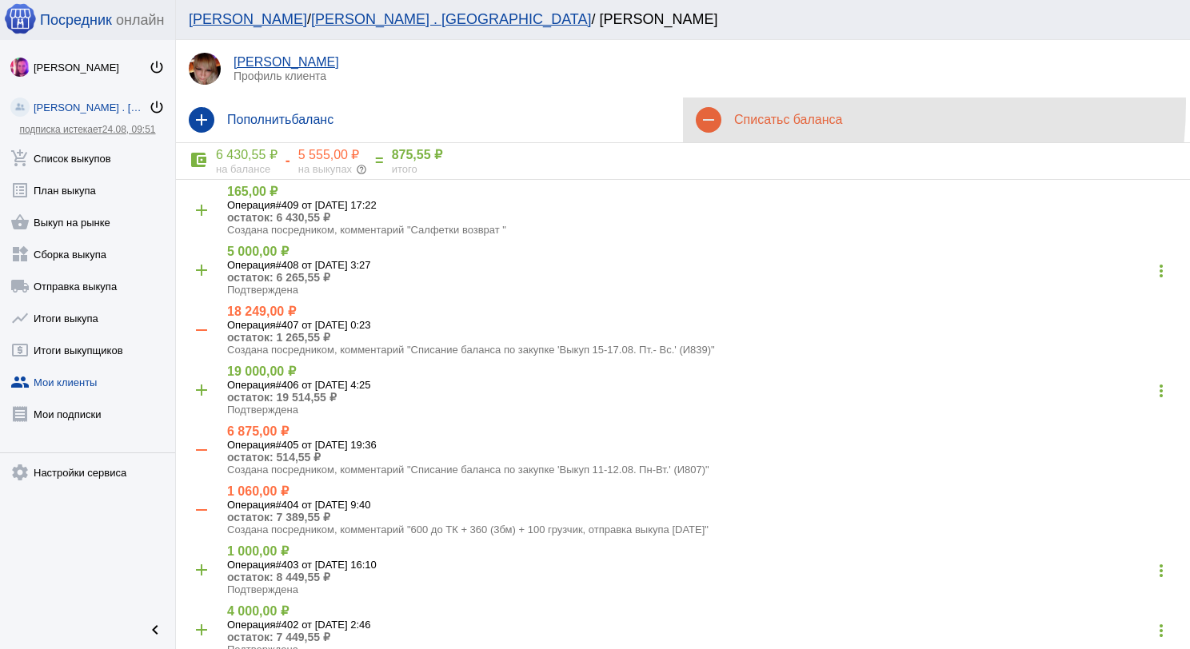
click at [787, 103] on div "remove Списать с баланса" at bounding box center [936, 120] width 507 height 45
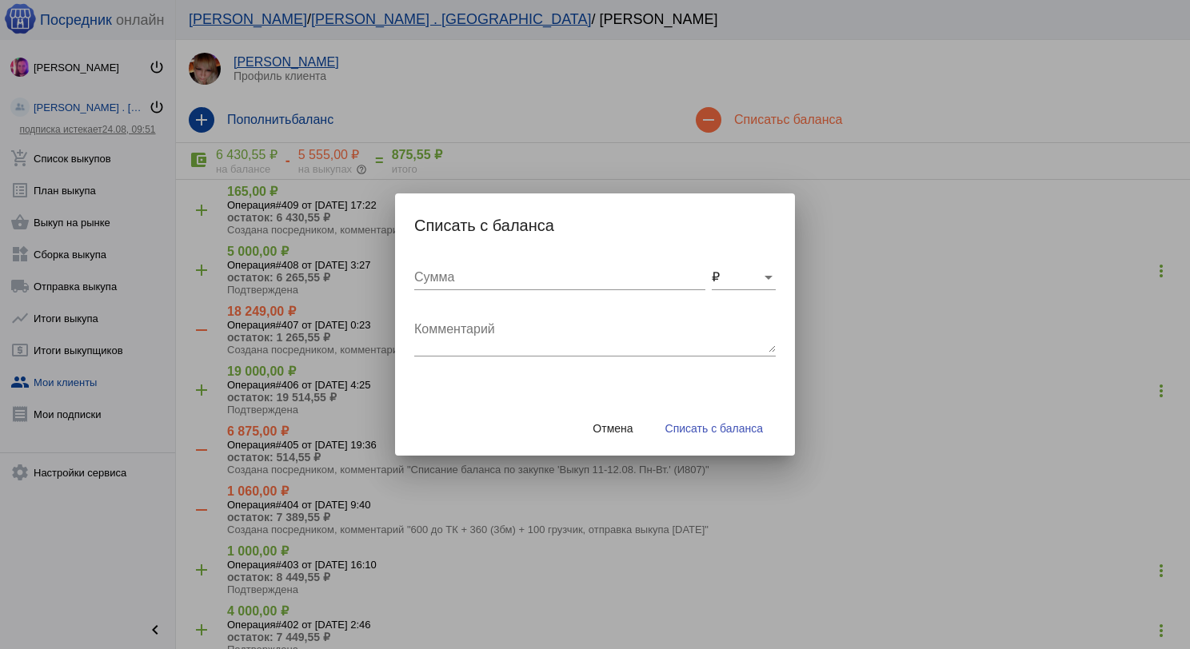
click at [520, 324] on textarea "Комментарий" at bounding box center [594, 337] width 361 height 32
type textarea "120 бм + 200 грузчик, отправка выкупа [DATE]"
click at [531, 270] on input "Сумма" at bounding box center [559, 277] width 291 height 14
type input "320"
click at [672, 422] on span "Списать с баланса" at bounding box center [714, 428] width 98 height 13
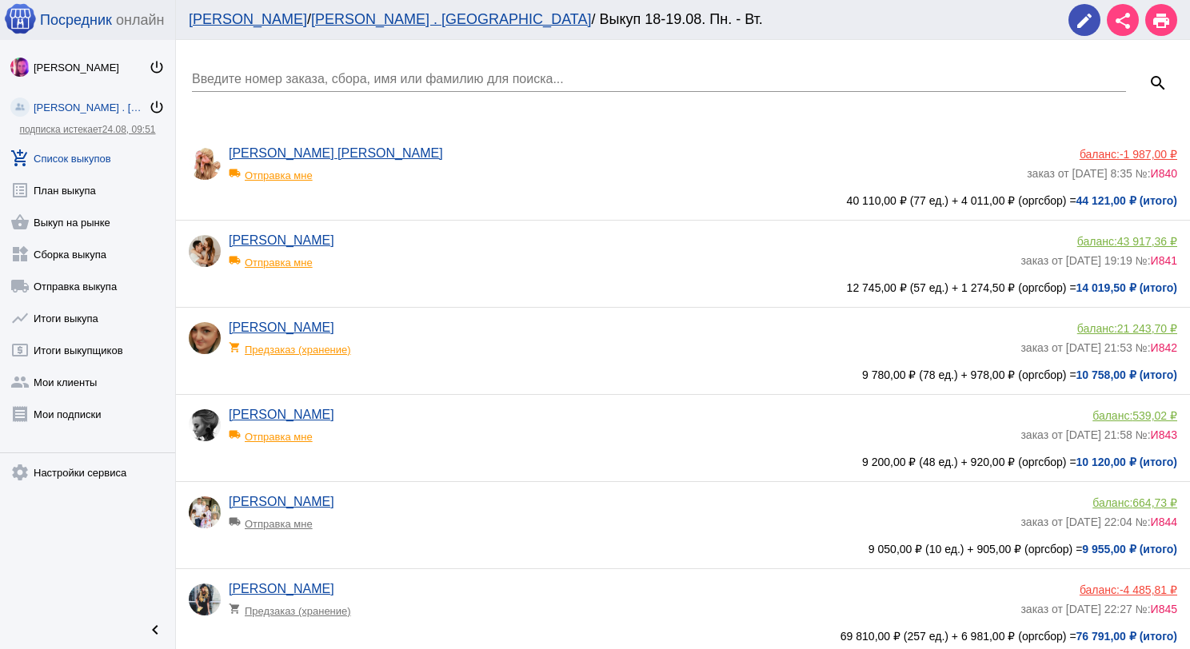
click at [111, 155] on link "add_shopping_cart Список выкупов" at bounding box center [87, 155] width 175 height 32
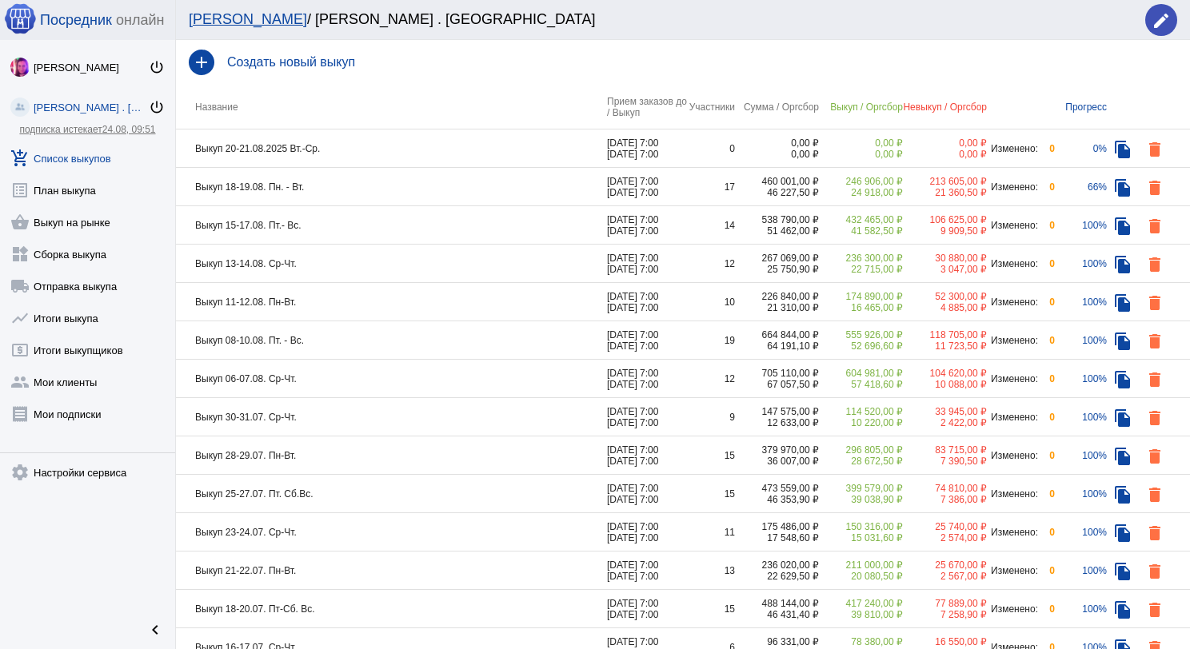
click at [454, 180] on td "Выкуп 18-19.08. Пн. - Вт." at bounding box center [391, 187] width 431 height 38
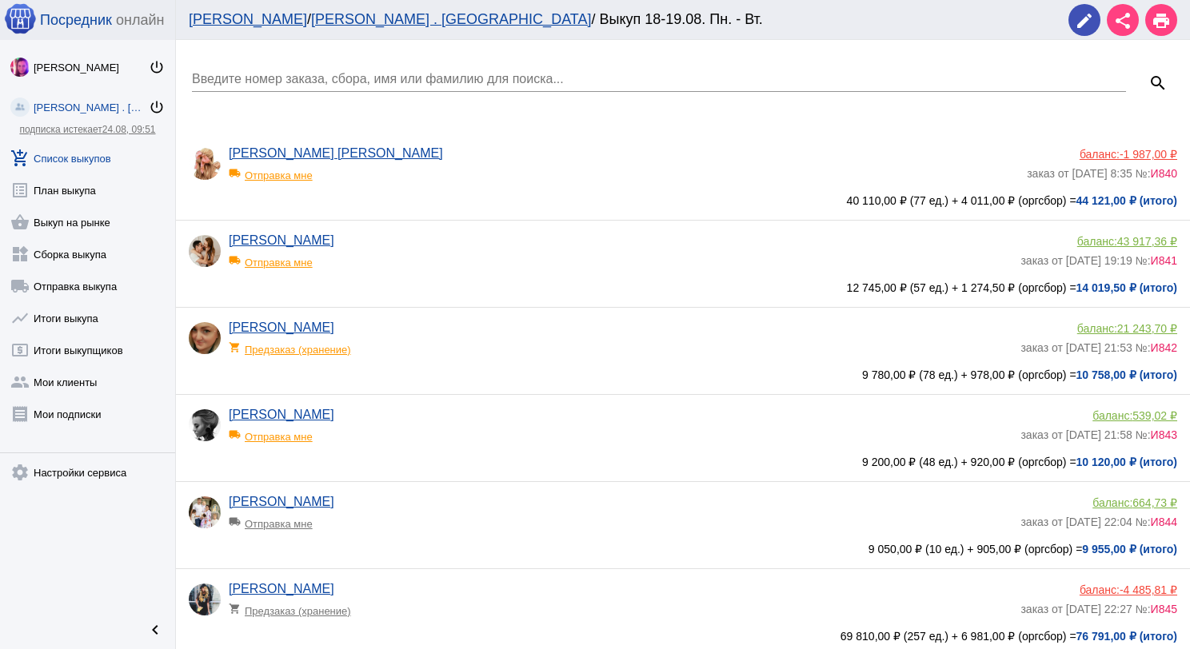
click at [101, 160] on link "add_shopping_cart Список выкупов" at bounding box center [87, 155] width 175 height 32
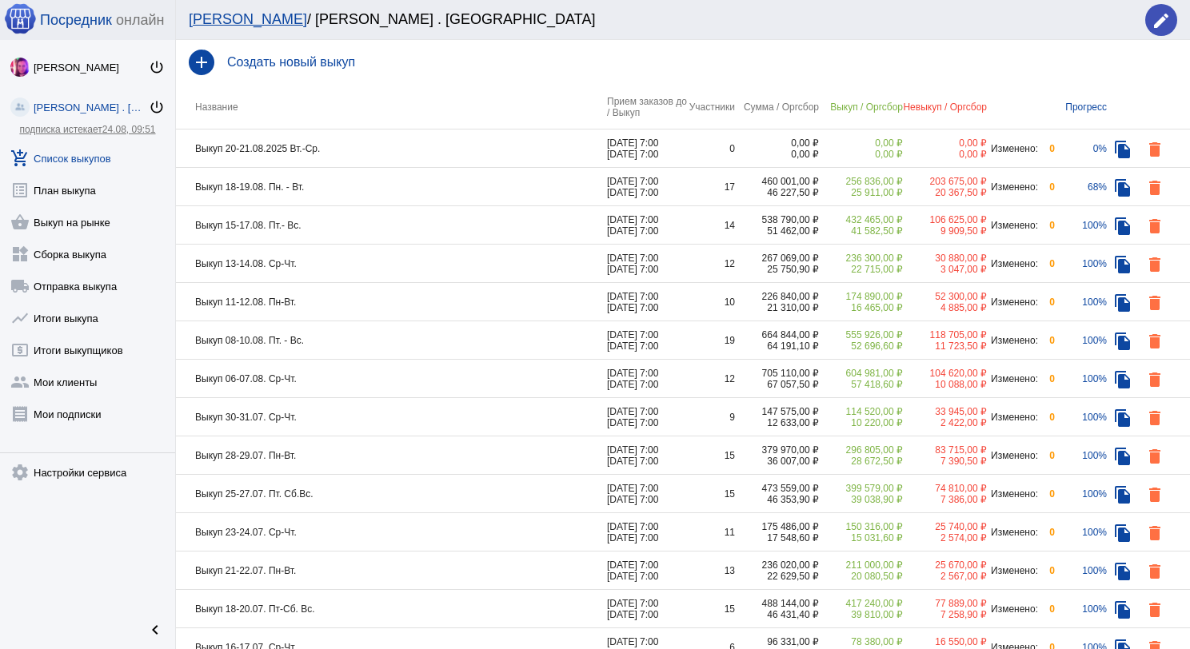
click at [369, 151] on td "Выкуп 20-21.08.2025 Вт.-Ср." at bounding box center [391, 149] width 431 height 38
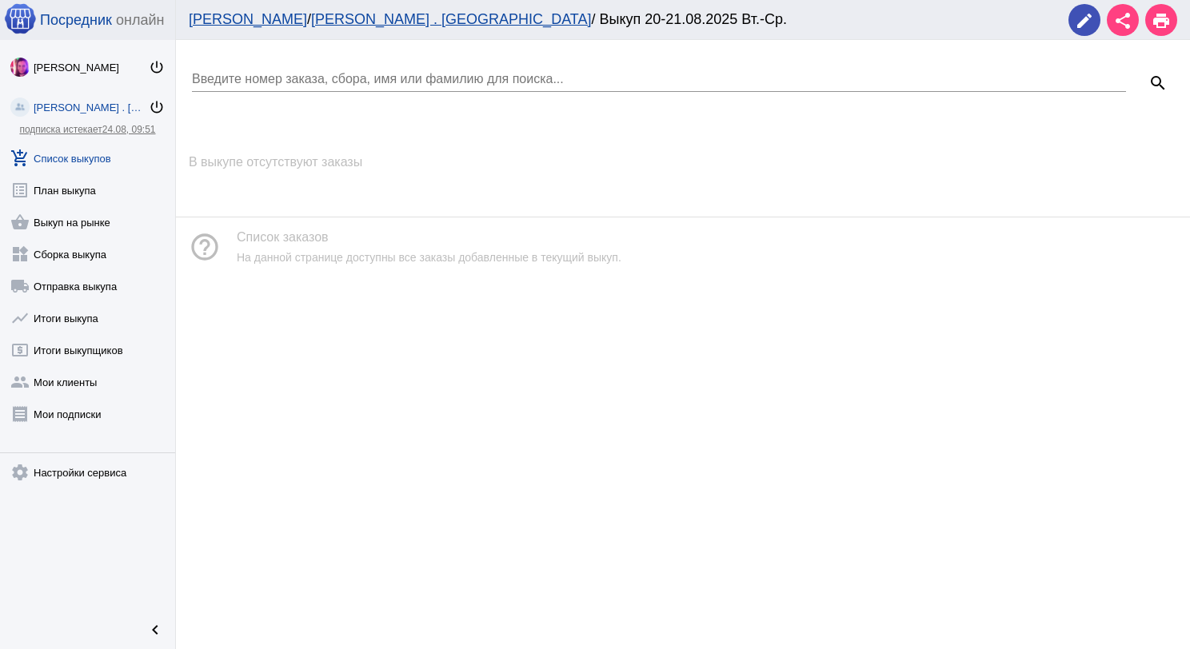
click at [82, 153] on link "add_shopping_cart Список выкупов" at bounding box center [87, 155] width 175 height 32
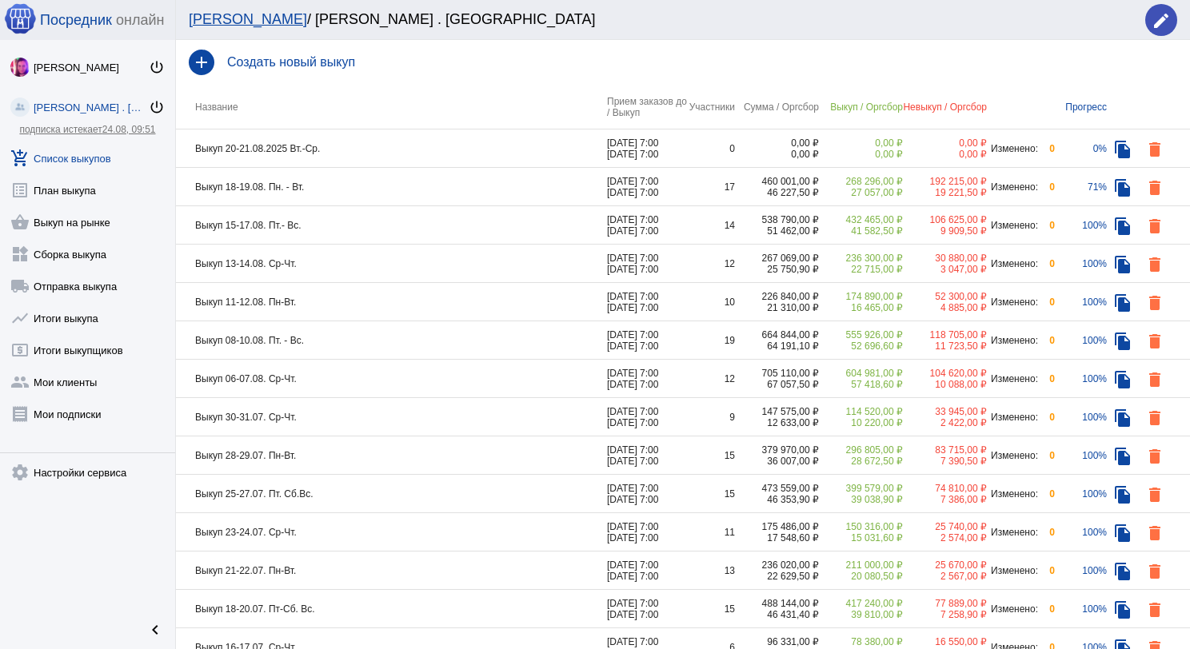
click at [345, 195] on td "Выкуп 18-19.08. Пн. - Вт." at bounding box center [391, 187] width 431 height 38
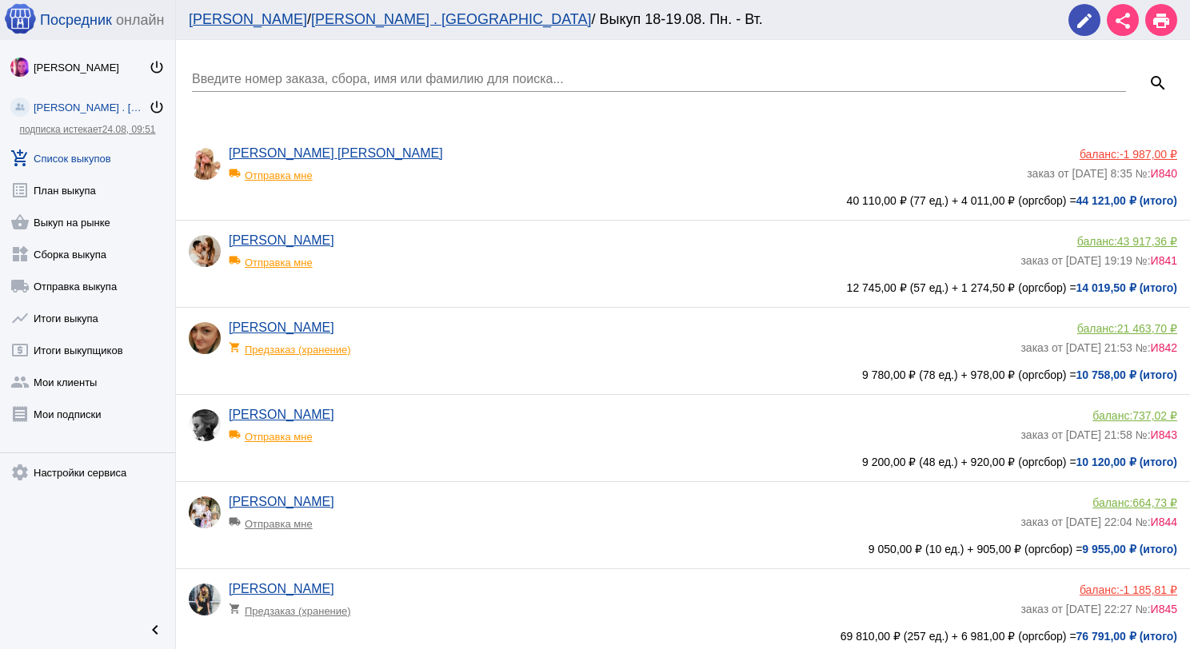
click at [258, 76] on input "Введите номер заказа, сбора, имя или фамилию для поиска..." at bounding box center [659, 79] width 934 height 14
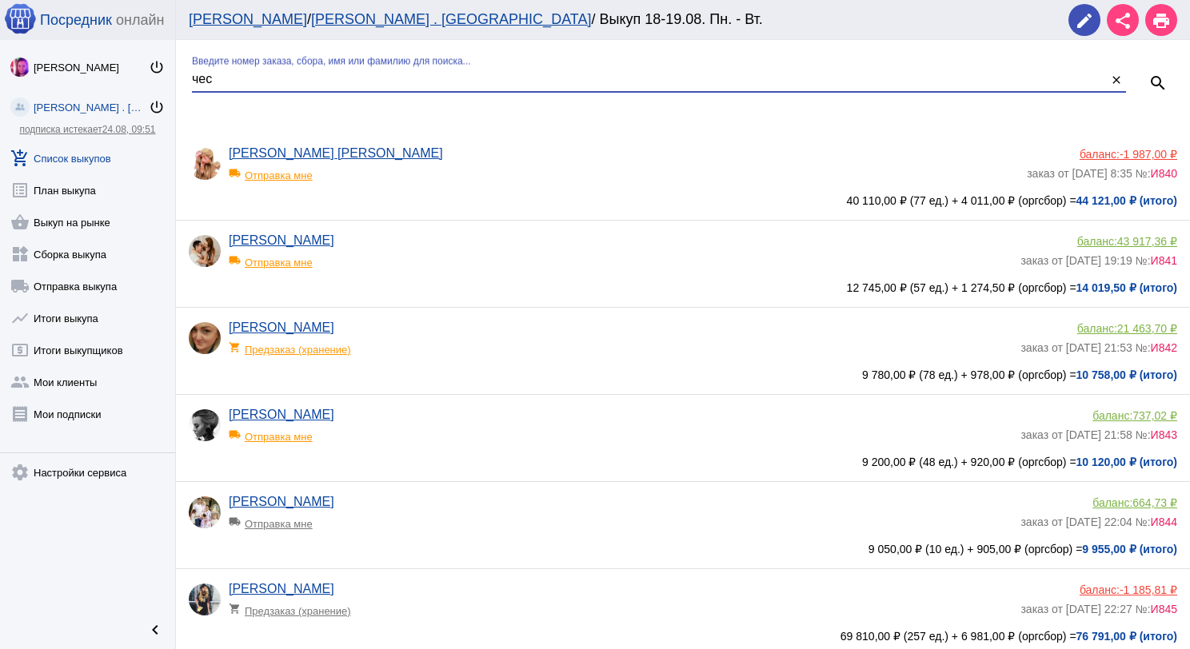
type input "чес"
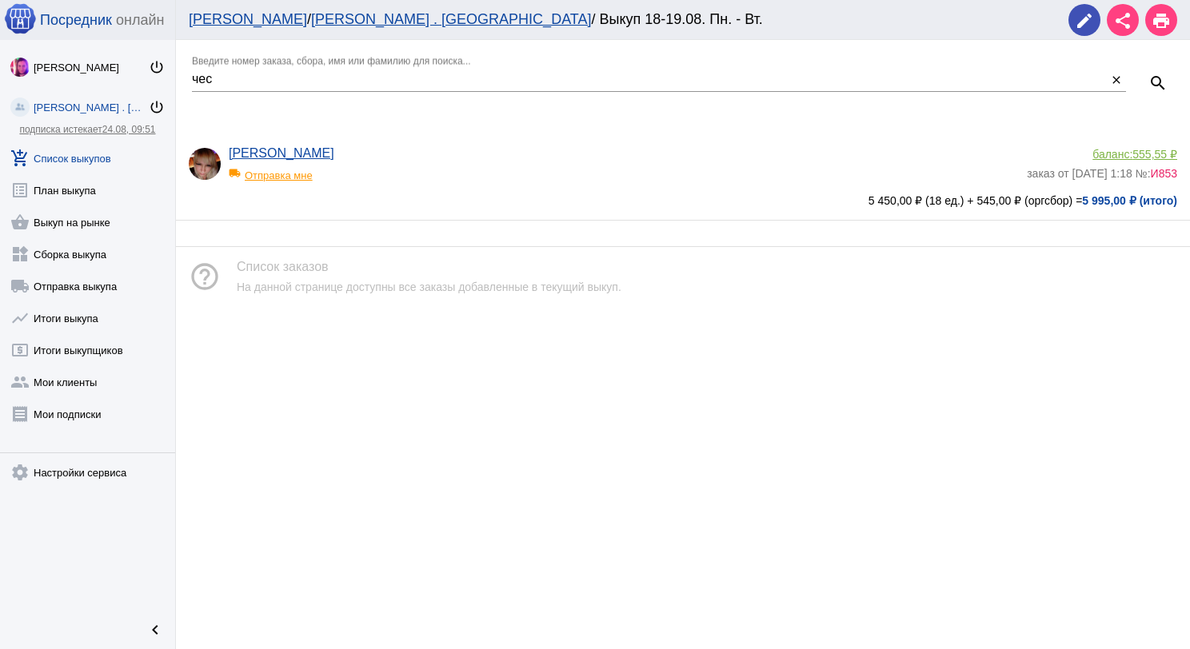
click at [84, 153] on link "add_shopping_cart Список выкупов" at bounding box center [87, 155] width 175 height 32
